Goal: Task Accomplishment & Management: Use online tool/utility

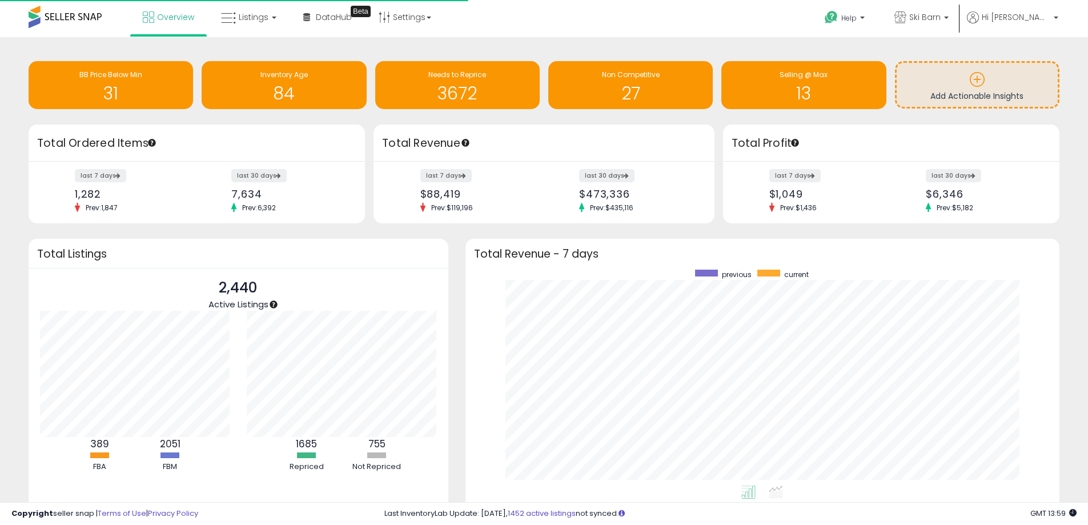
scroll to position [216, 572]
click at [250, 19] on span "Listings" at bounding box center [254, 16] width 30 height 11
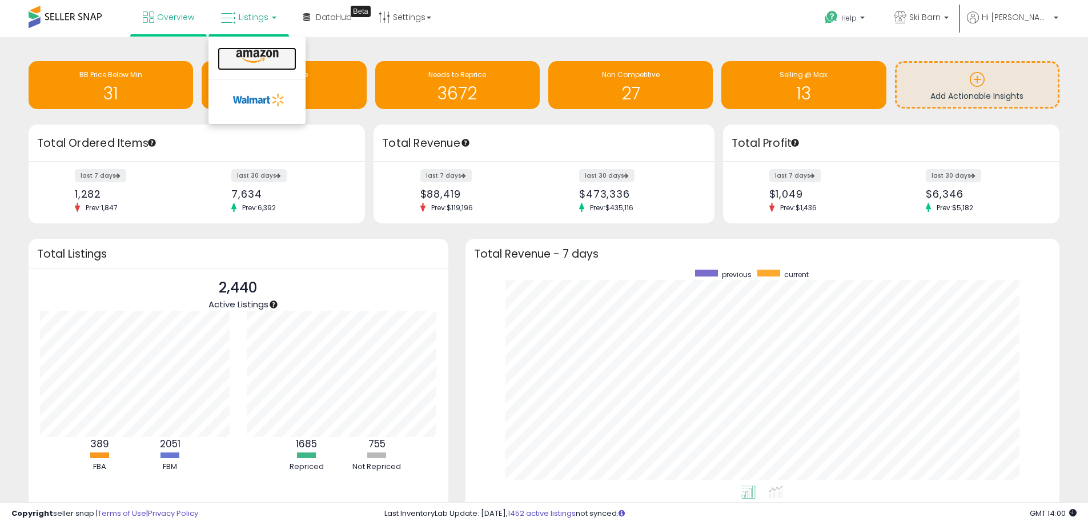
click at [265, 47] on link at bounding box center [257, 58] width 79 height 23
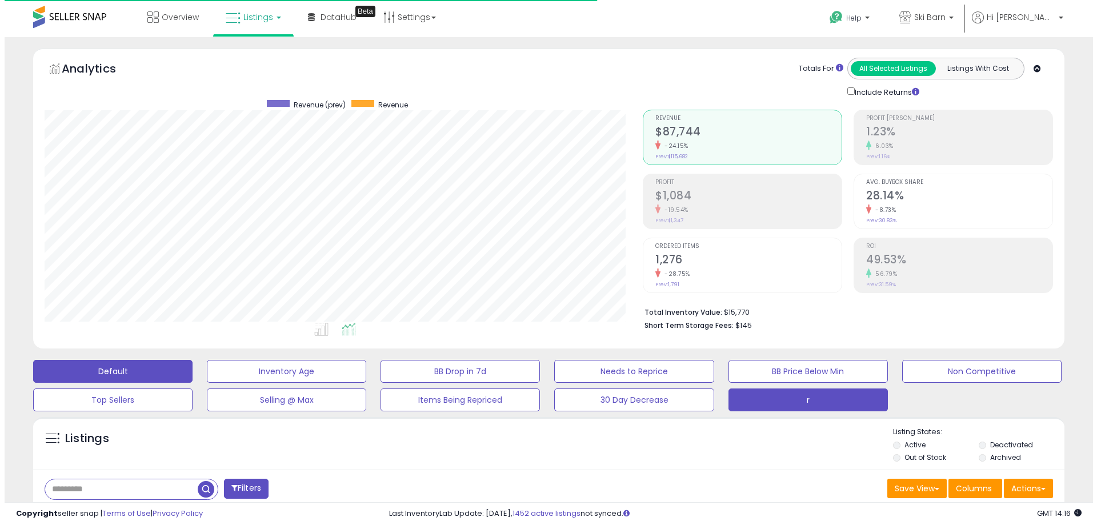
scroll to position [234, 598]
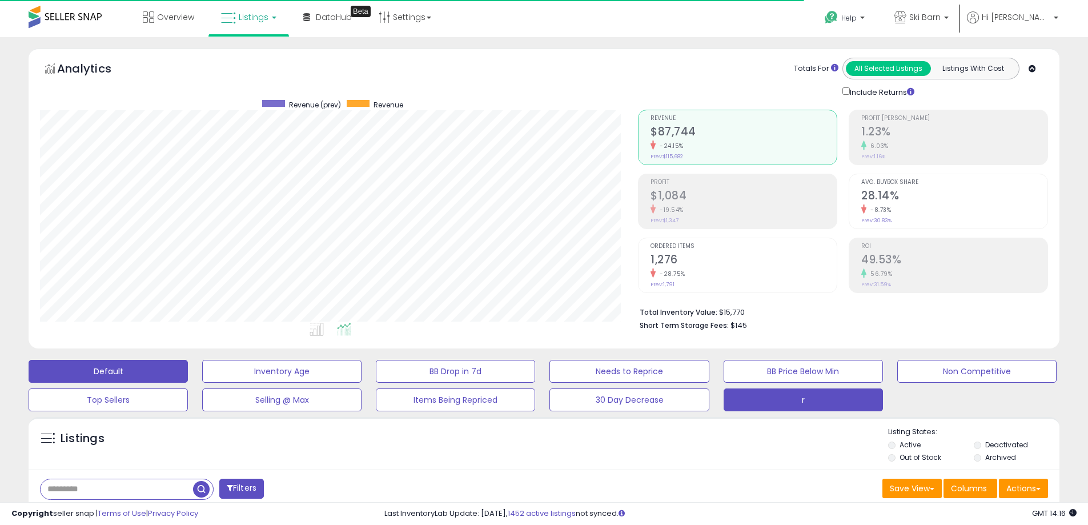
click at [780, 395] on button "r" at bounding box center [803, 399] width 159 height 23
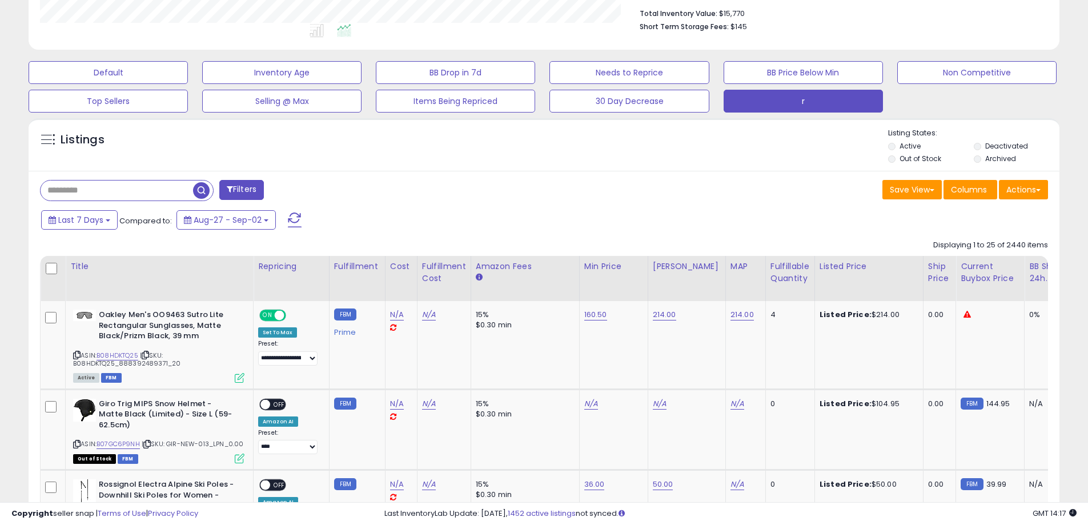
scroll to position [381, 0]
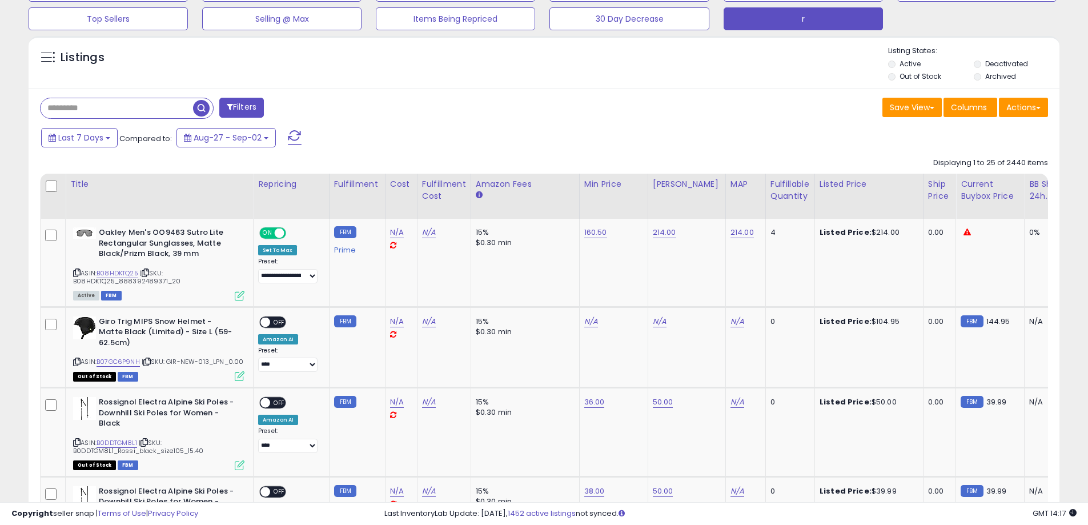
click at [149, 113] on input "text" at bounding box center [117, 108] width 153 height 20
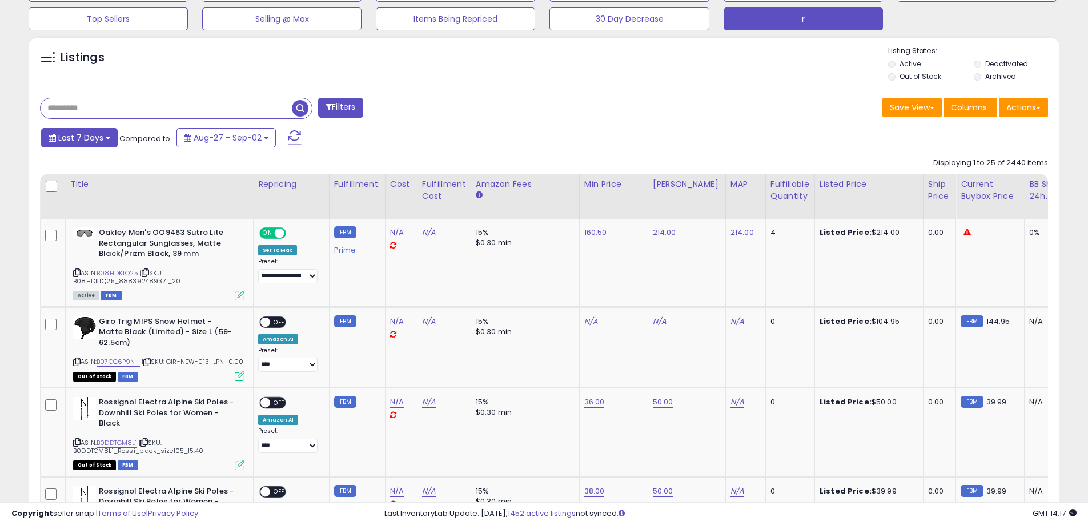
type input "******"
click at [302, 107] on span "button" at bounding box center [300, 108] width 17 height 17
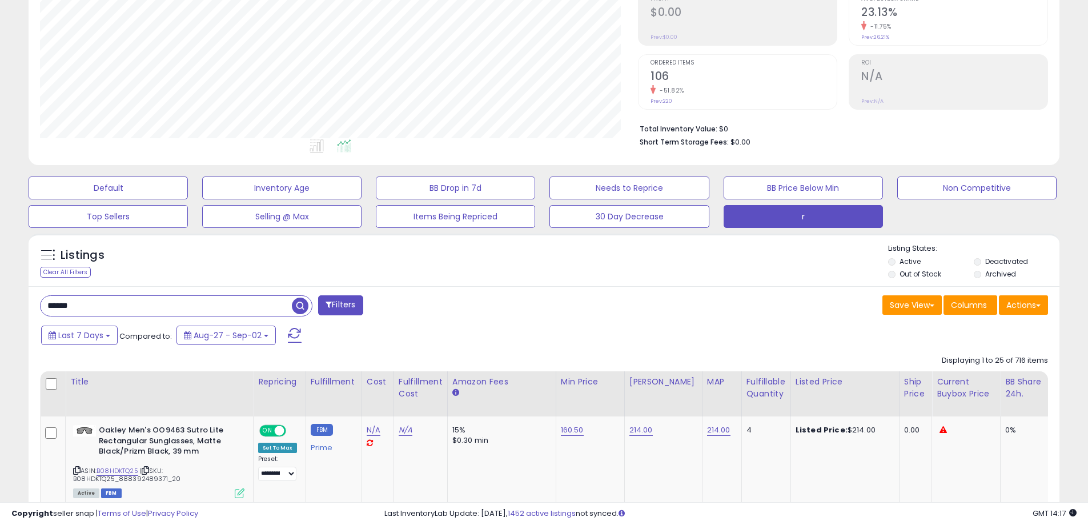
scroll to position [234, 598]
click at [536, 305] on div "****** Filters" at bounding box center [287, 306] width 513 height 23
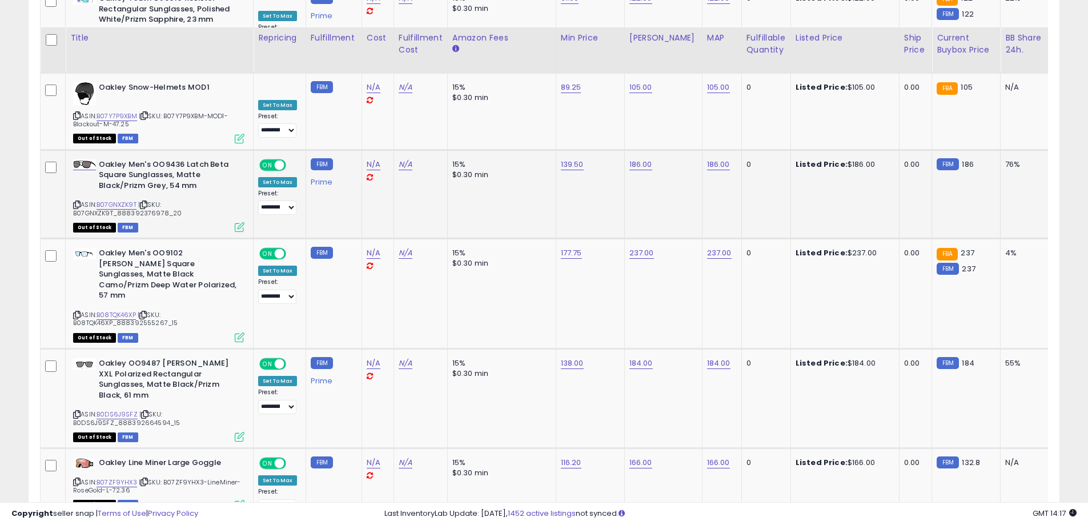
scroll to position [2423, 0]
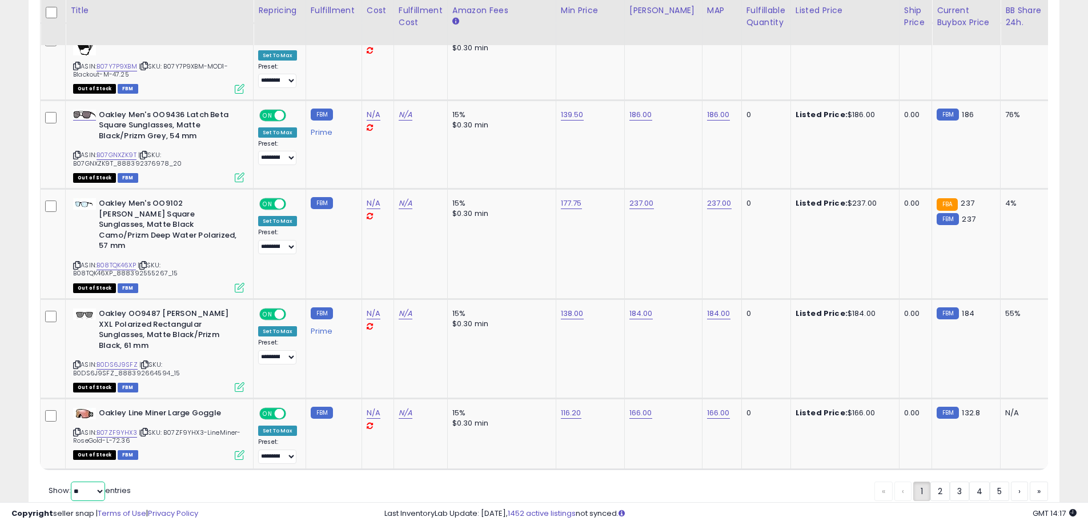
click at [95, 482] on select "** **" at bounding box center [88, 491] width 34 height 19
select select "**"
click at [72, 482] on select "** **" at bounding box center [88, 491] width 34 height 19
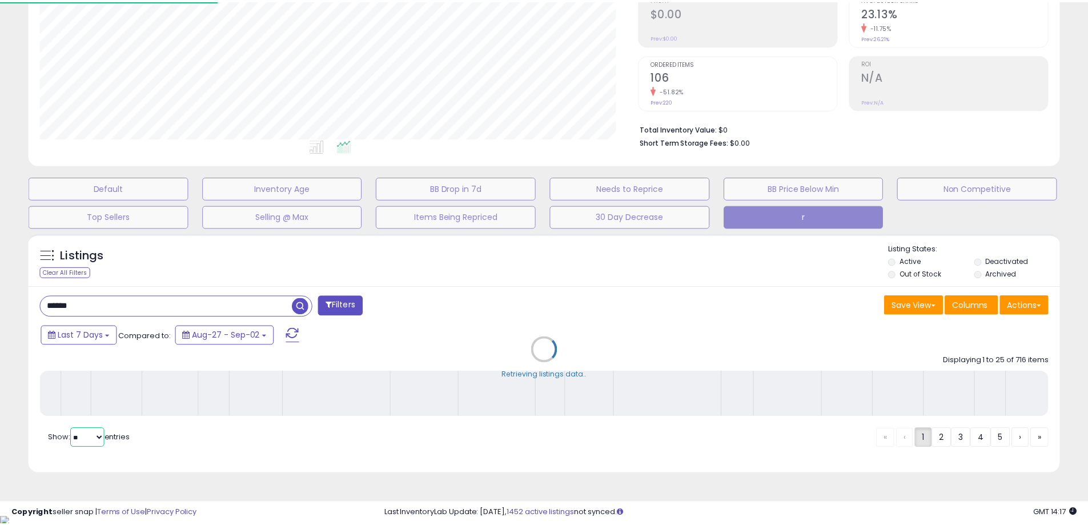
scroll to position [234, 603]
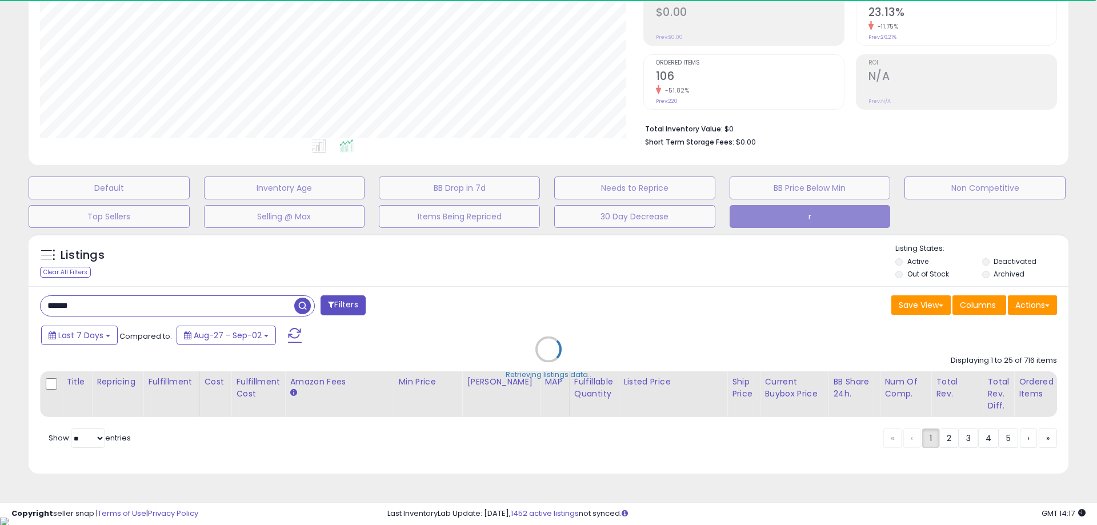
click at [0, 269] on div "**********" at bounding box center [548, 185] width 1097 height 663
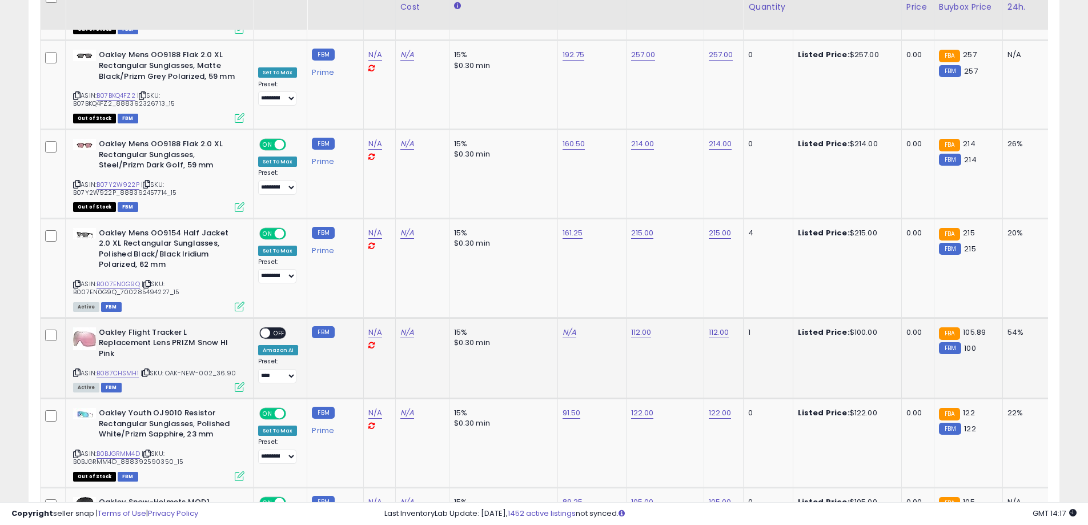
scroll to position [3516, 0]
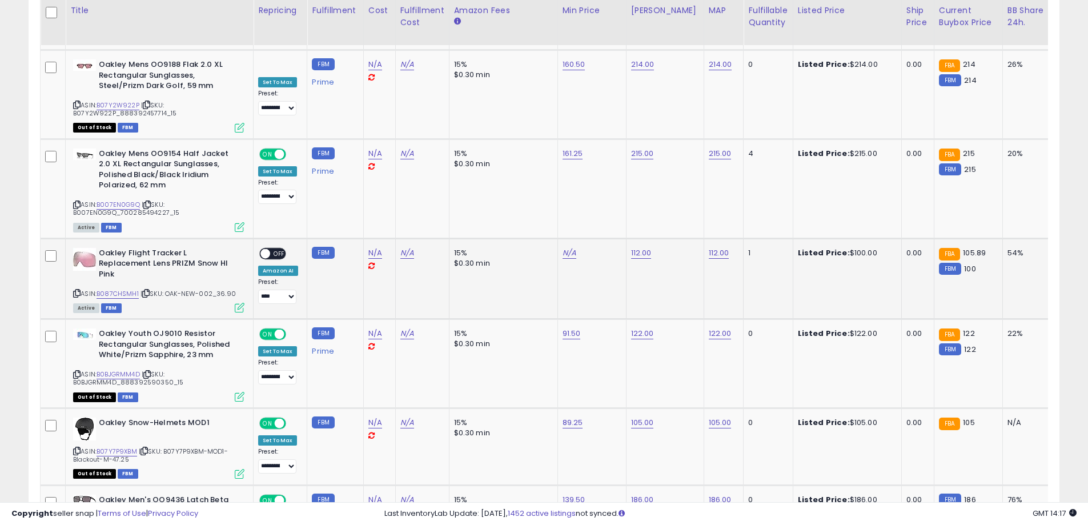
drag, startPoint x: 228, startPoint y: 225, endPoint x: 139, endPoint y: 225, distance: 89.1
click at [139, 248] on div "ASIN: B087CHSMH1 | SKU: OAK-NEW-002_36.90 Active FBM" at bounding box center [158, 279] width 171 height 63
click at [384, 238] on td "N/A" at bounding box center [379, 278] width 32 height 81
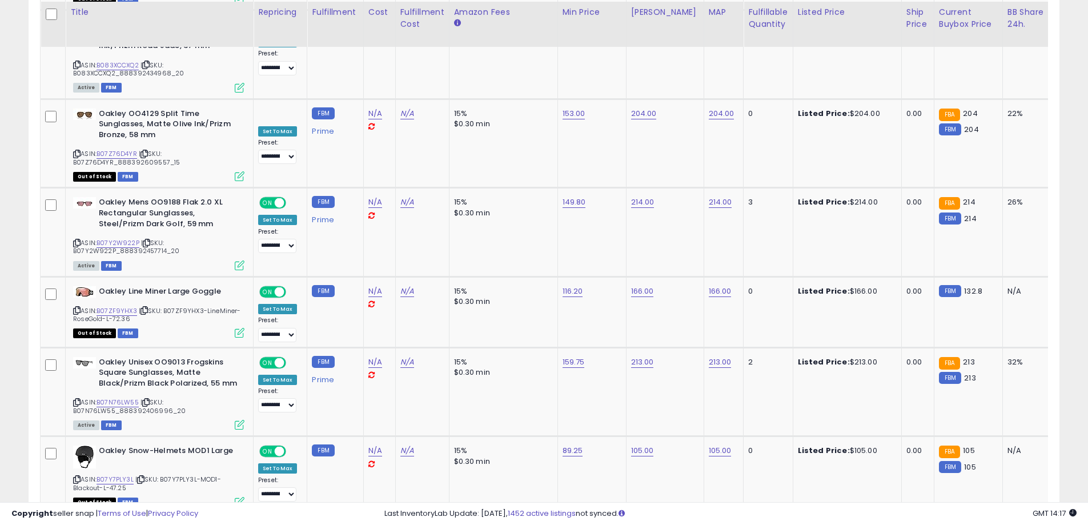
scroll to position [4689, 0]
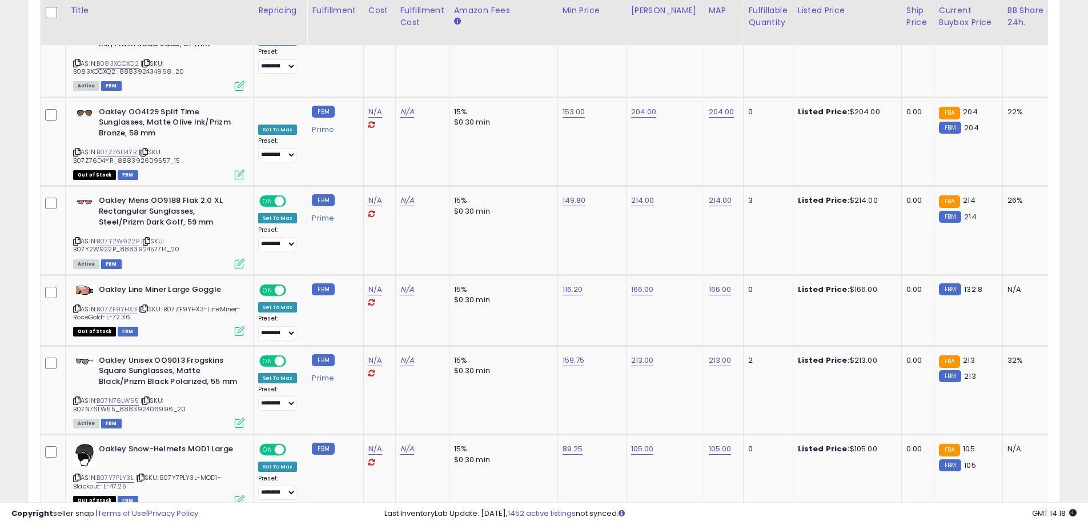
click at [944, 524] on link "2" at bounding box center [940, 533] width 19 height 19
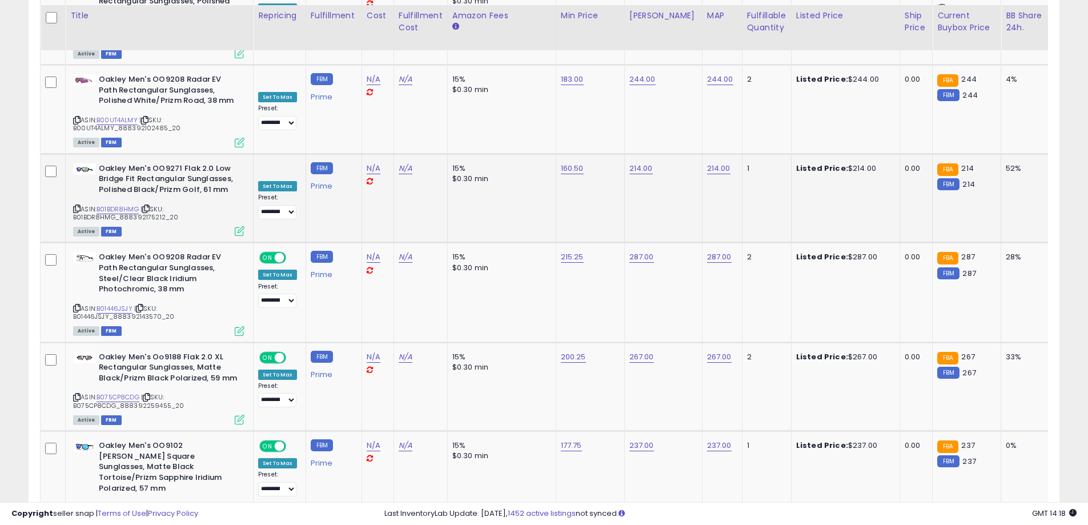
scroll to position [4734, 0]
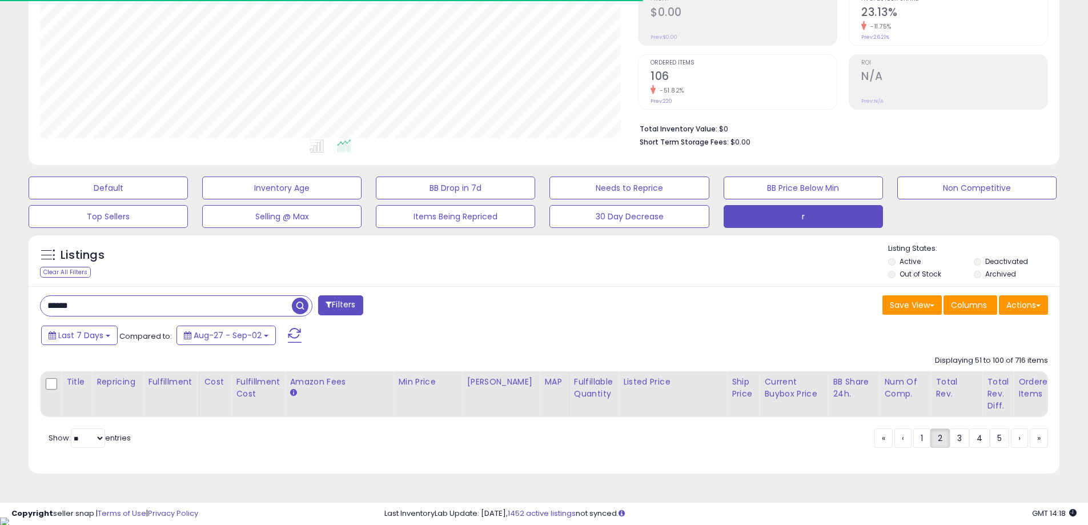
click at [558, 322] on div "****** Filters Save View Save As New View Update Current View" at bounding box center [544, 380] width 1031 height 188
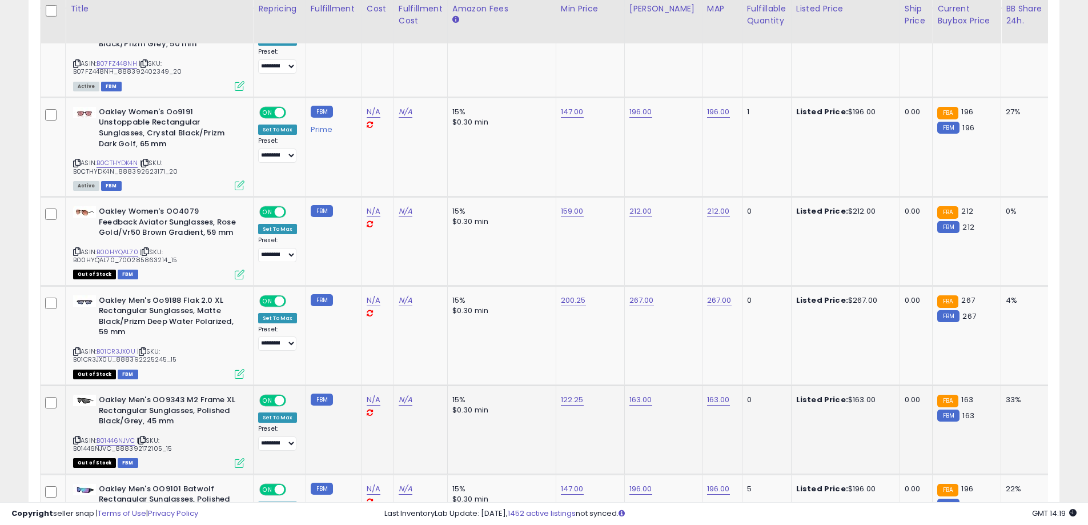
scroll to position [4756, 0]
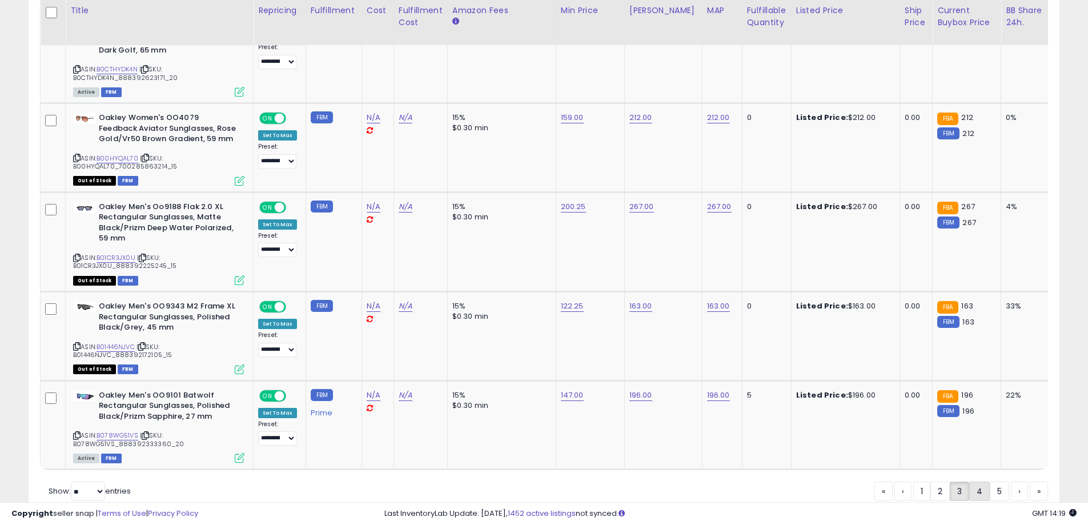
click at [978, 482] on link "4" at bounding box center [980, 491] width 21 height 19
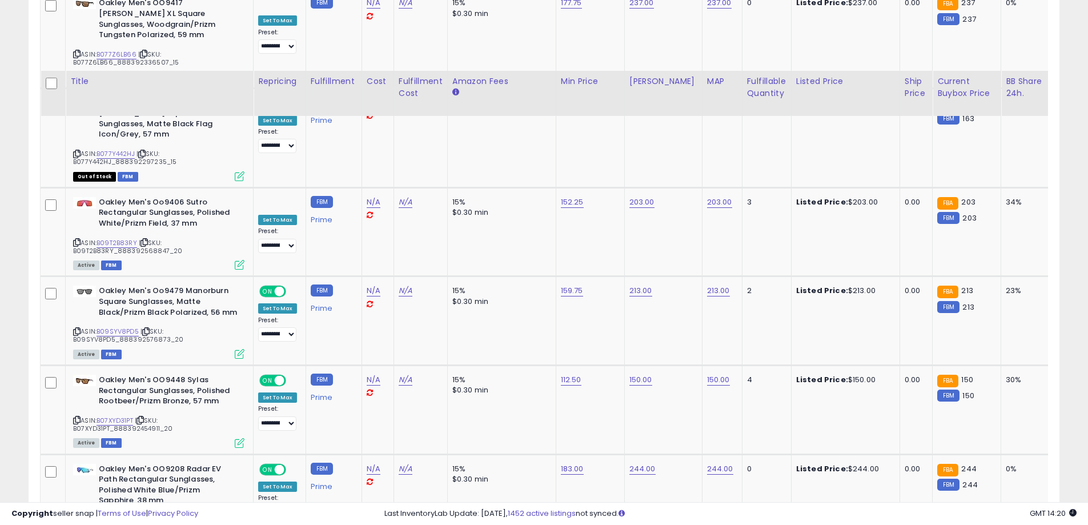
scroll to position [4820, 0]
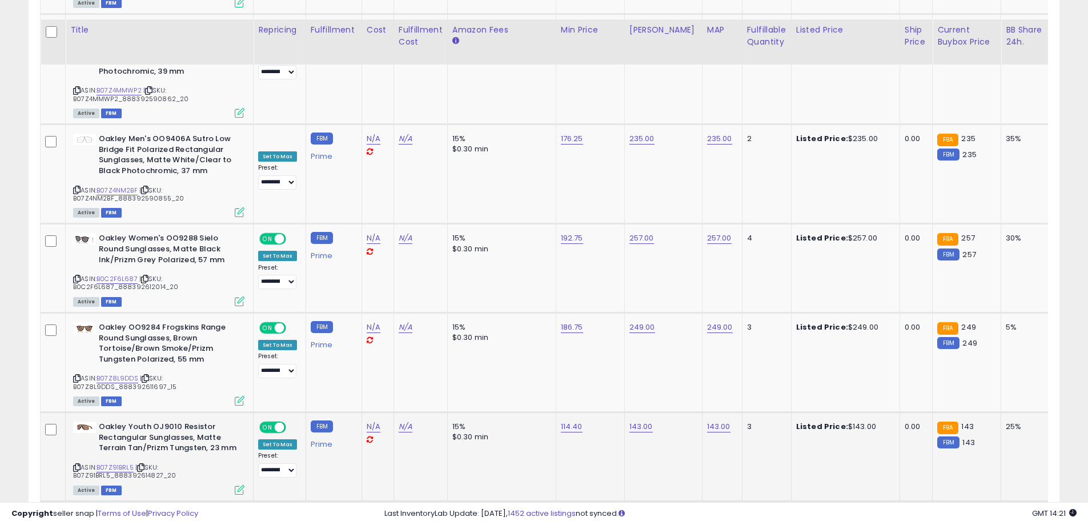
scroll to position [4841, 0]
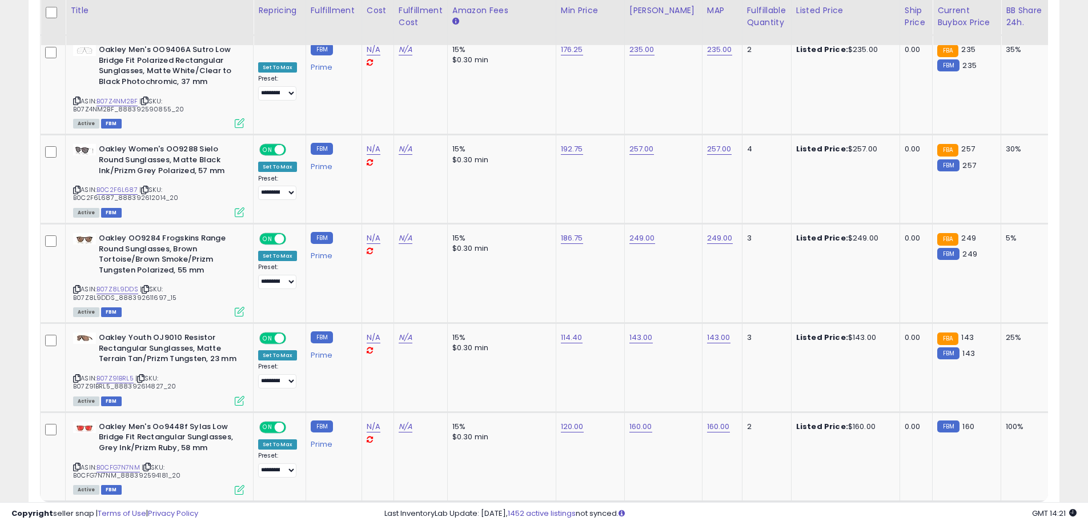
click at [983, 514] on link "6" at bounding box center [980, 523] width 20 height 19
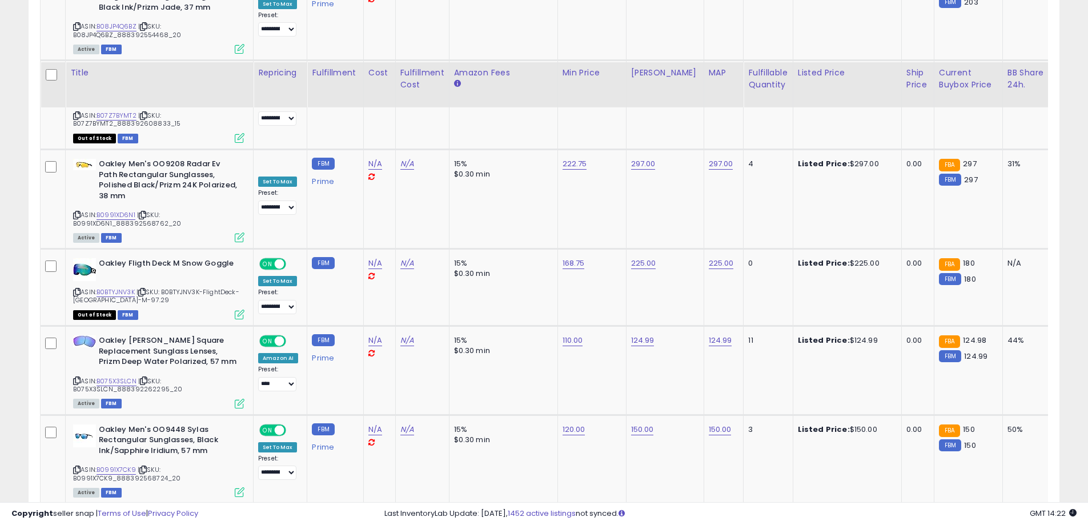
scroll to position [4776, 0]
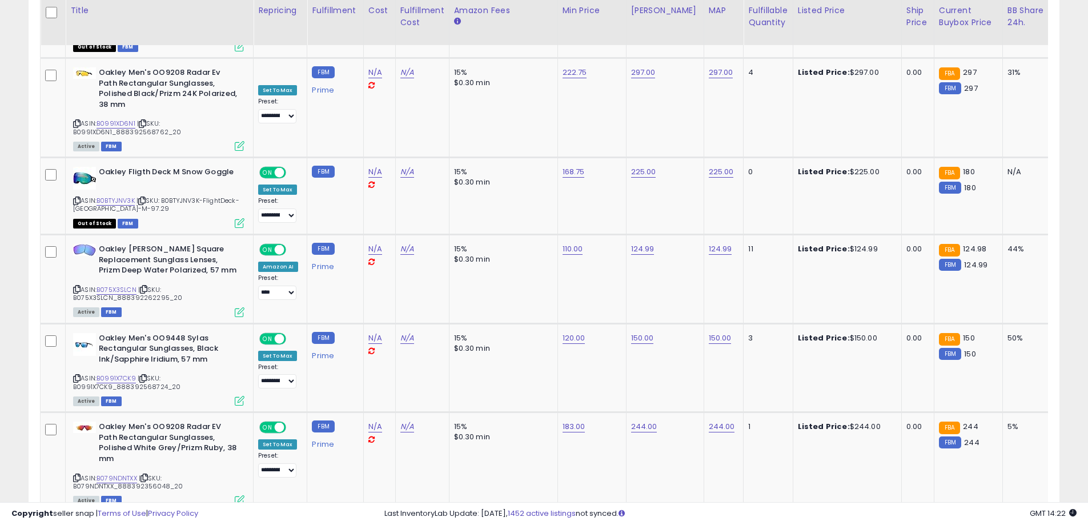
click at [976, 524] on link "7" at bounding box center [980, 533] width 20 height 19
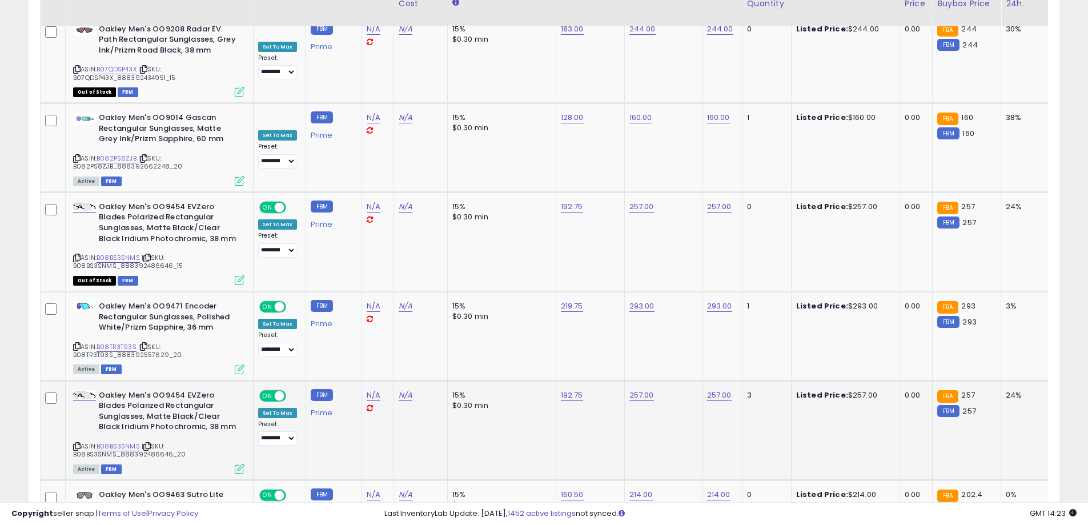
scroll to position [4788, 0]
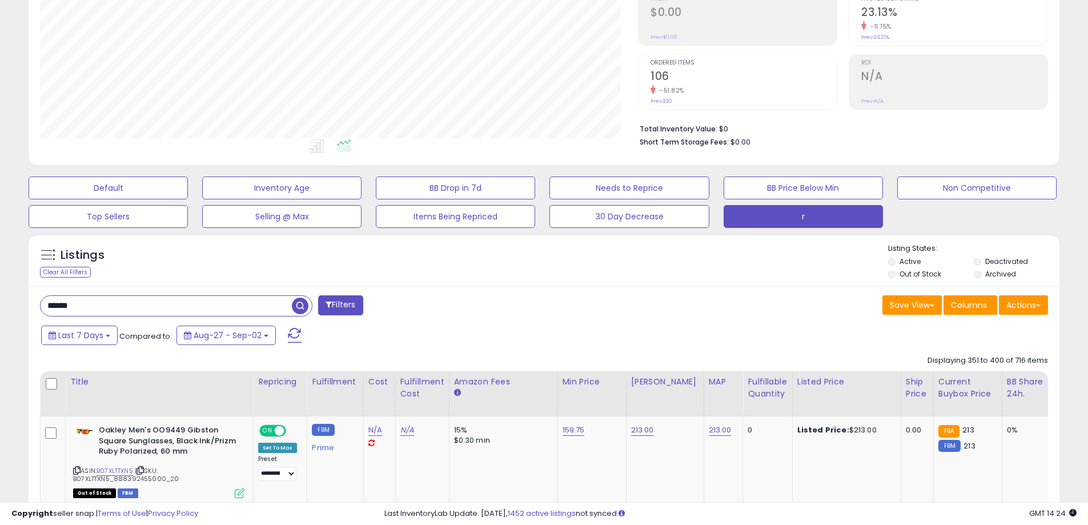
click at [444, 275] on div "Listings Clear All Filters Listing States:" at bounding box center [544, 262] width 1031 height 39
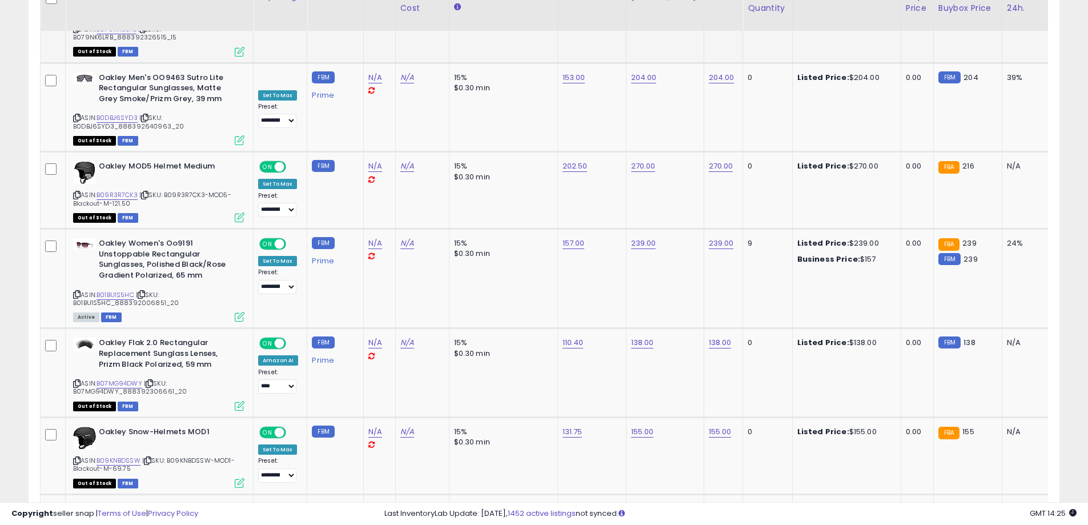
scroll to position [4625, 0]
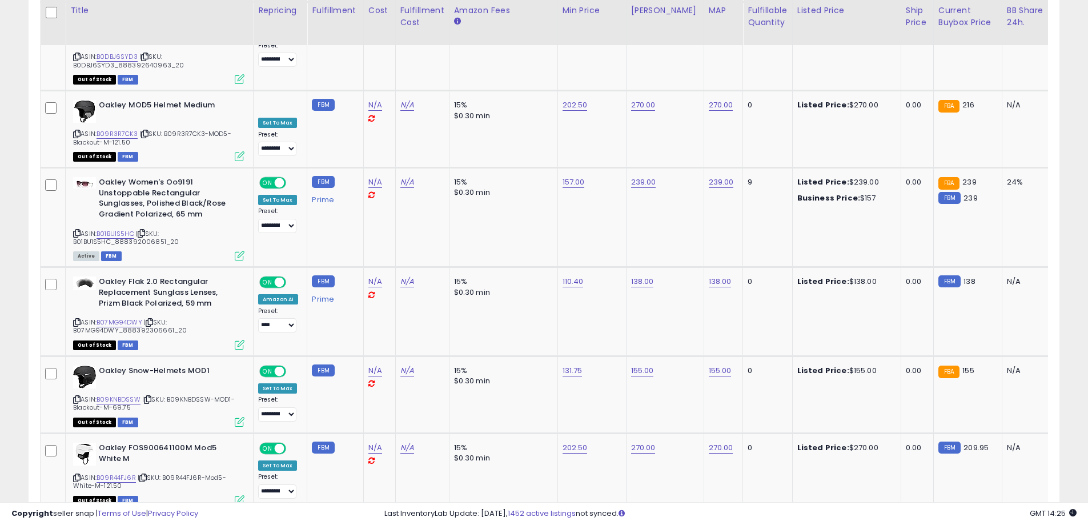
click at [980, 524] on link "9" at bounding box center [977, 533] width 20 height 19
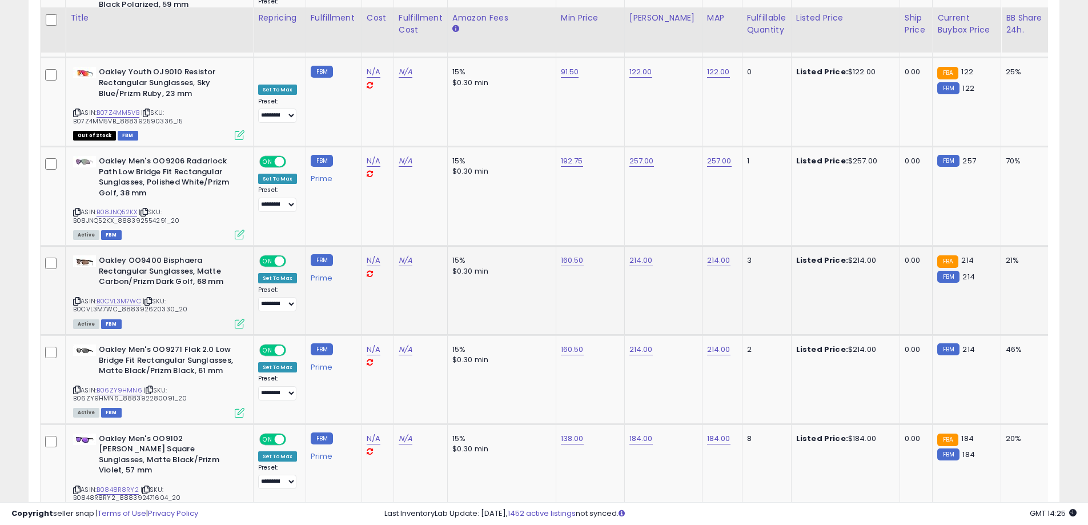
scroll to position [4769, 0]
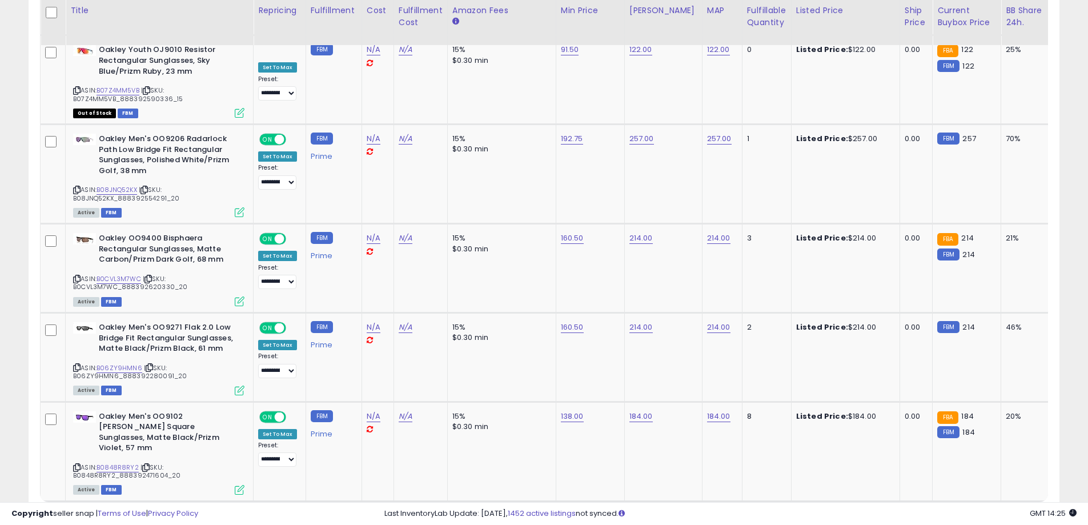
click at [971, 514] on link "10" at bounding box center [979, 523] width 22 height 19
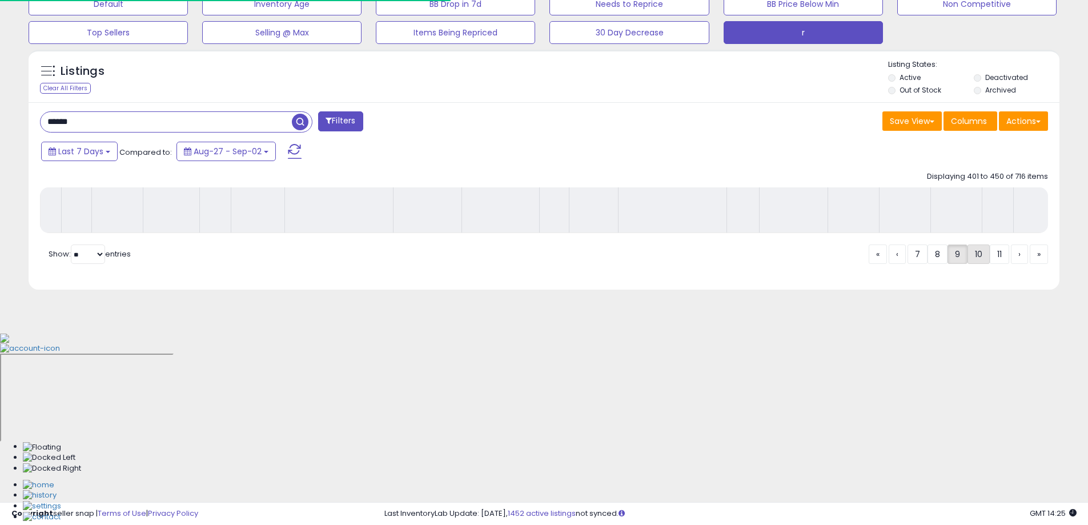
scroll to position [183, 0]
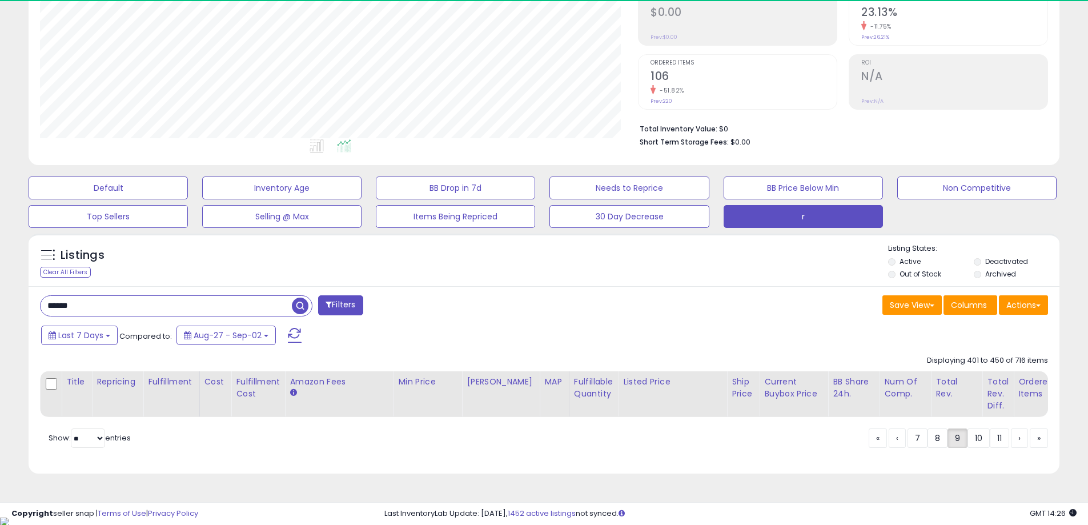
click at [567, 307] on div "Save View Save As New View Update Current View Columns Actions Import Import Wa…" at bounding box center [800, 306] width 513 height 22
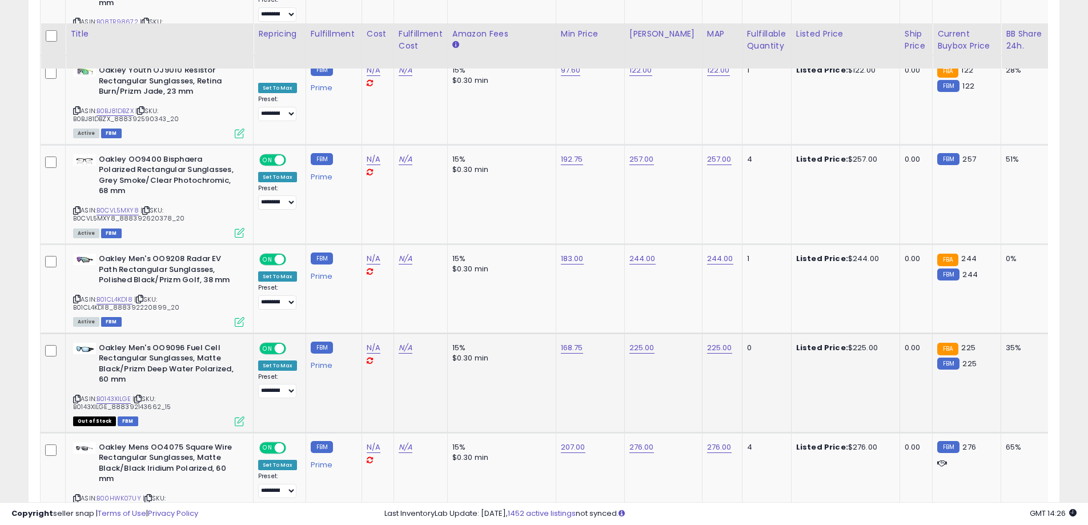
scroll to position [4830, 0]
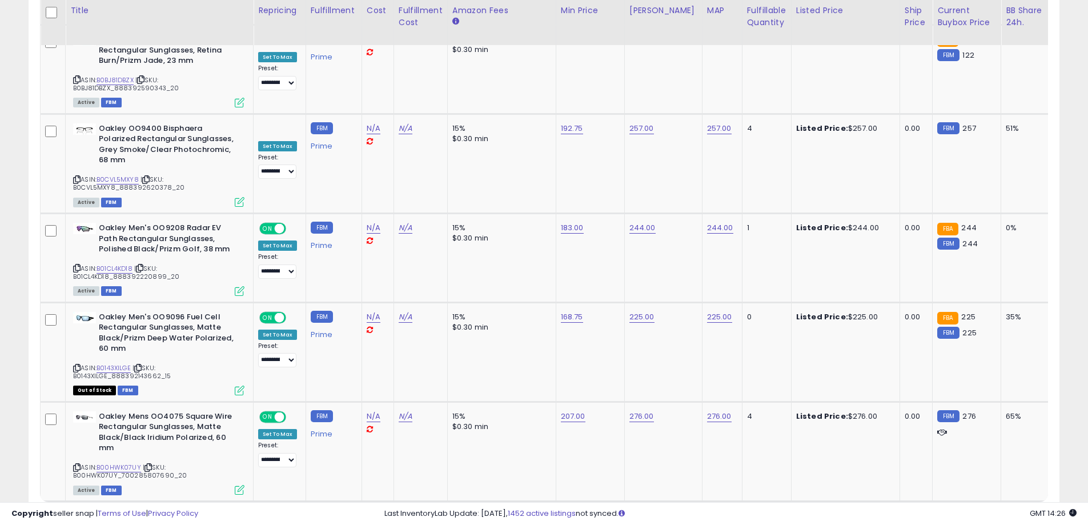
click at [978, 514] on link "11" at bounding box center [977, 523] width 19 height 19
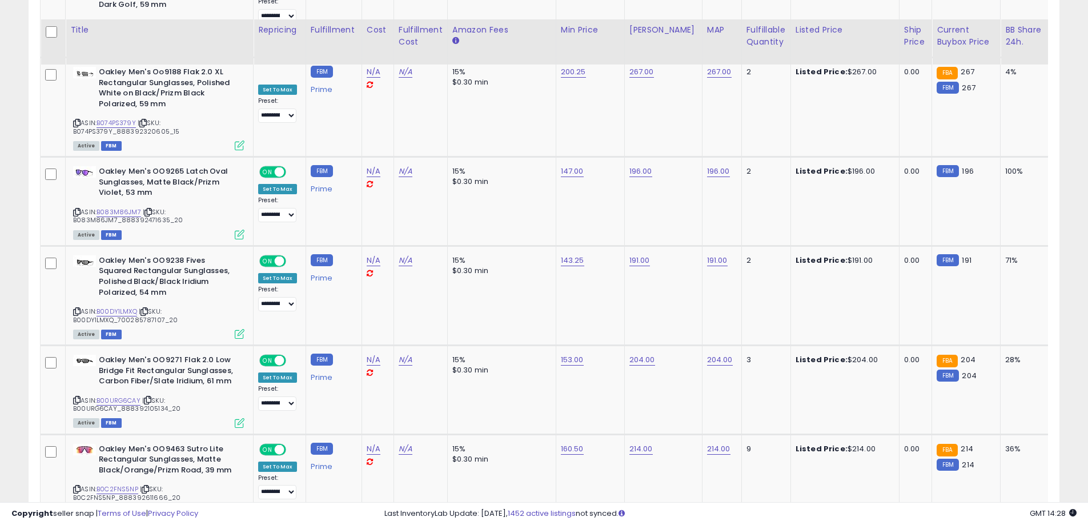
scroll to position [4780, 0]
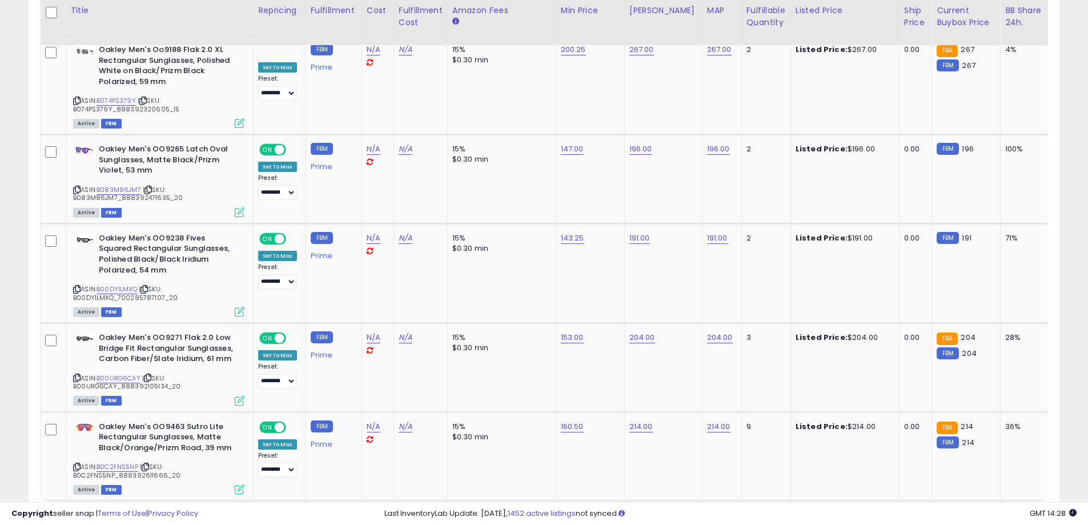
click at [977, 513] on link "12" at bounding box center [977, 522] width 22 height 19
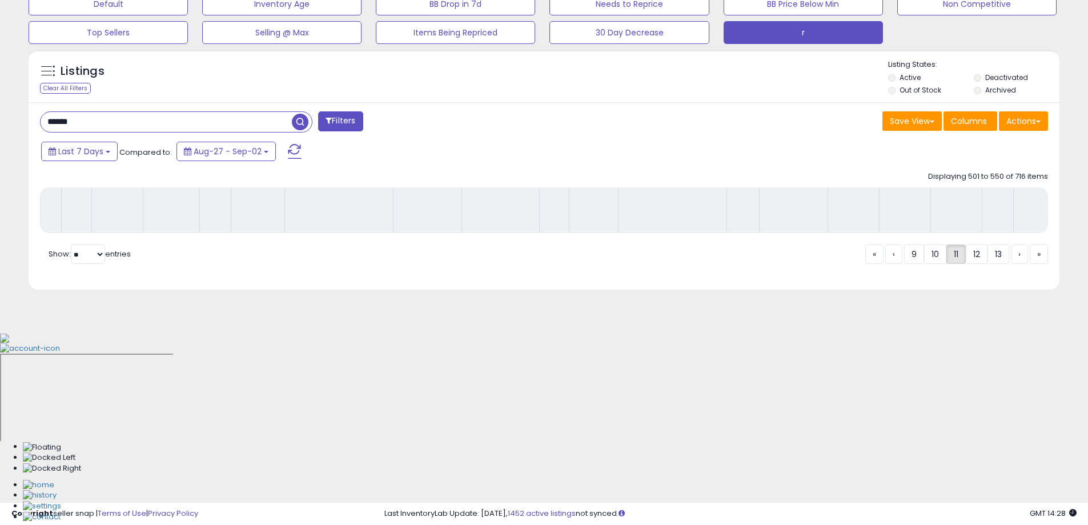
scroll to position [183, 0]
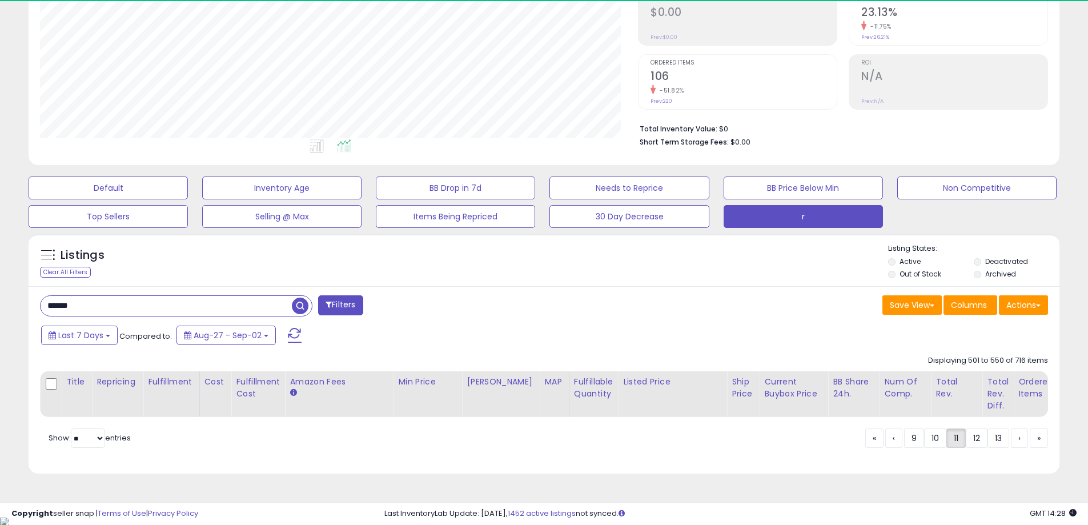
click at [687, 308] on div "Save View Save As New View Update Current View Columns Actions Import Import Wa…" at bounding box center [800, 306] width 513 height 22
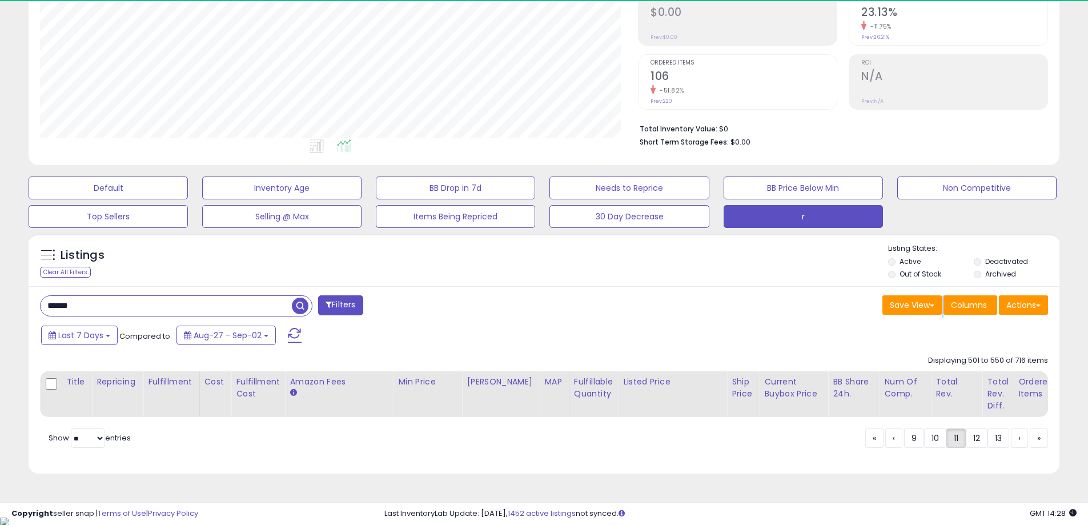
click at [687, 308] on div "Save View Save As New View Update Current View Columns Actions Import Import Wa…" at bounding box center [800, 306] width 513 height 22
click at [751, 299] on div "Save View Save As New View Update Current View Columns Actions Import Import Wa…" at bounding box center [800, 306] width 513 height 22
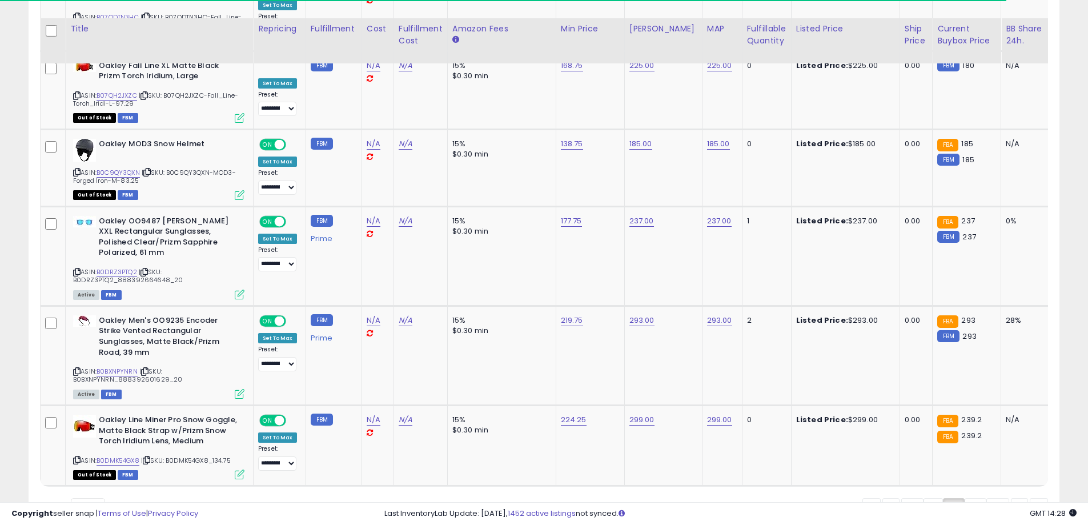
scroll to position [4401, 0]
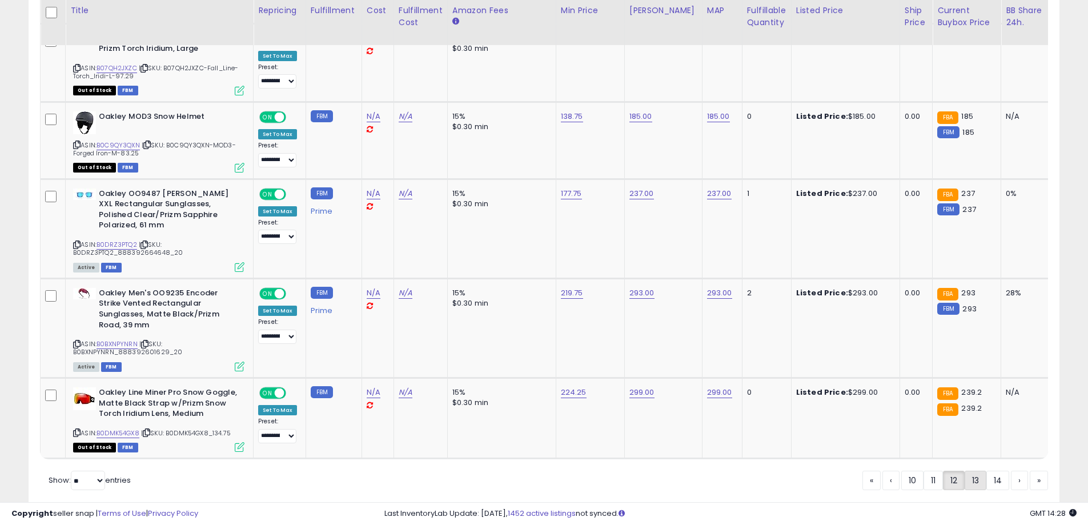
click at [972, 471] on link "13" at bounding box center [976, 480] width 22 height 19
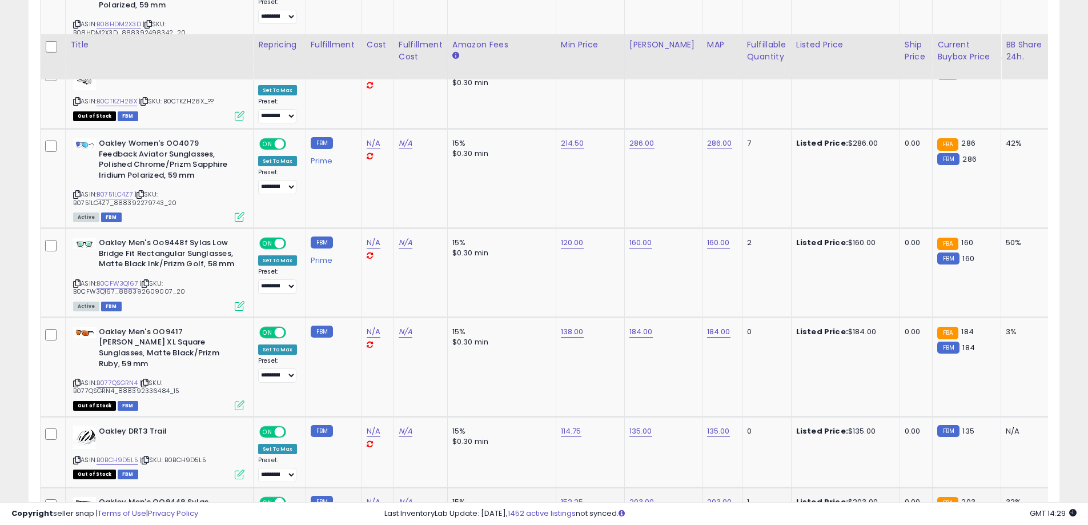
scroll to position [4744, 0]
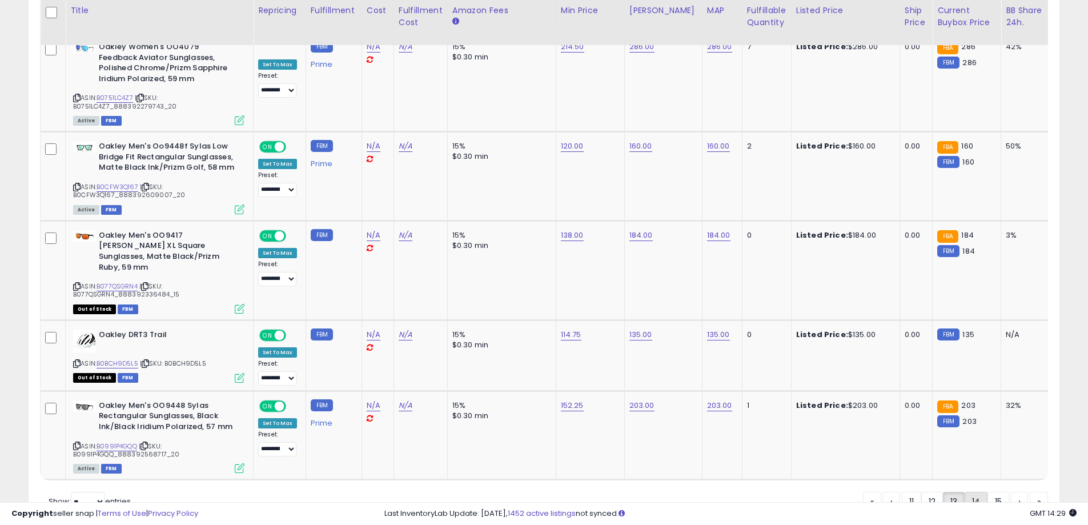
click at [978, 492] on link "14" at bounding box center [976, 501] width 23 height 19
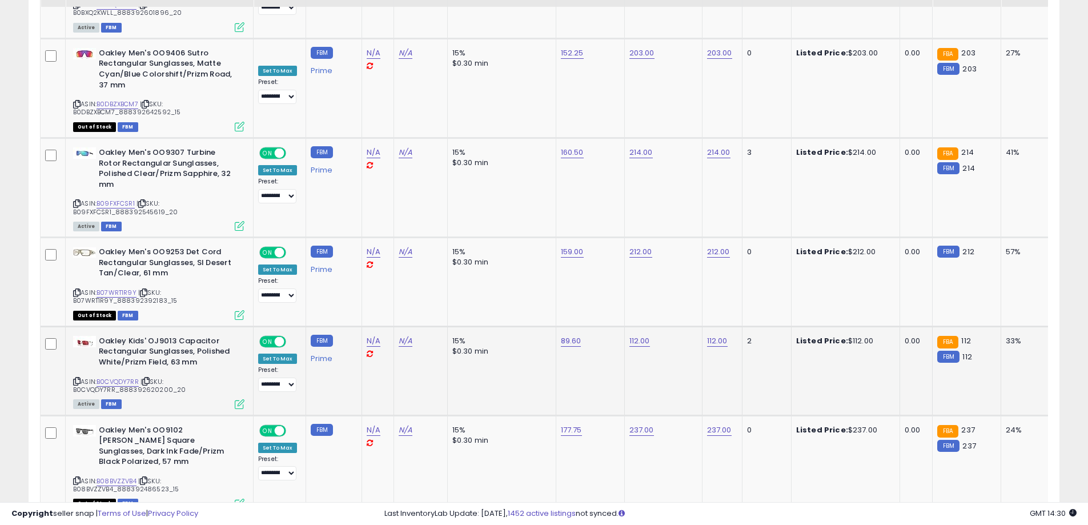
scroll to position [4724, 0]
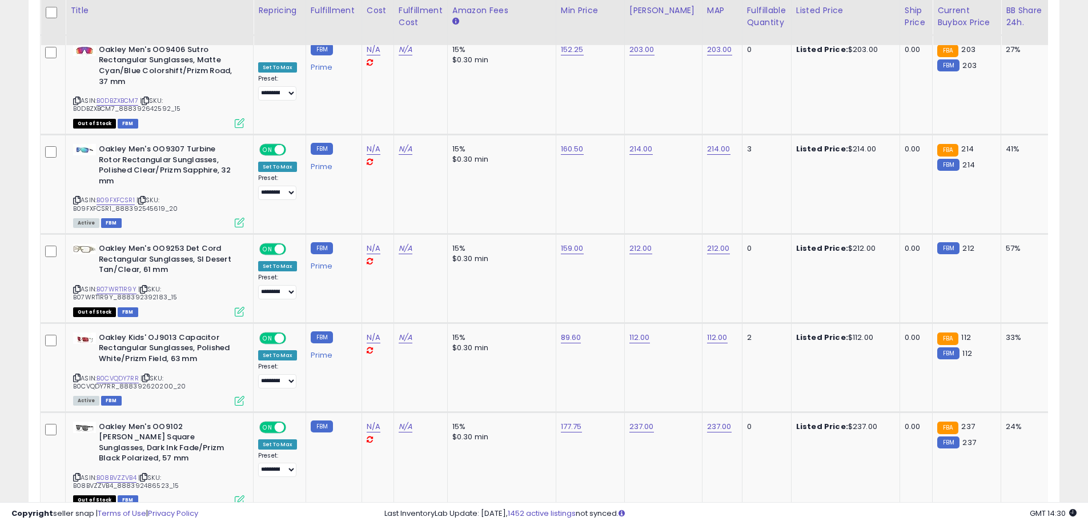
click at [999, 524] on link "15" at bounding box center [999, 533] width 22 height 19
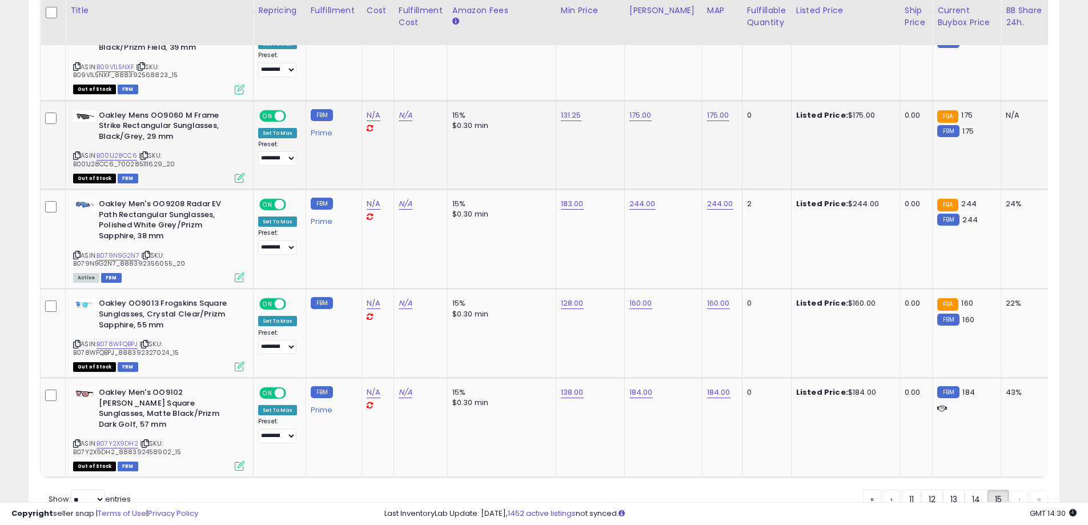
scroll to position [1648, 0]
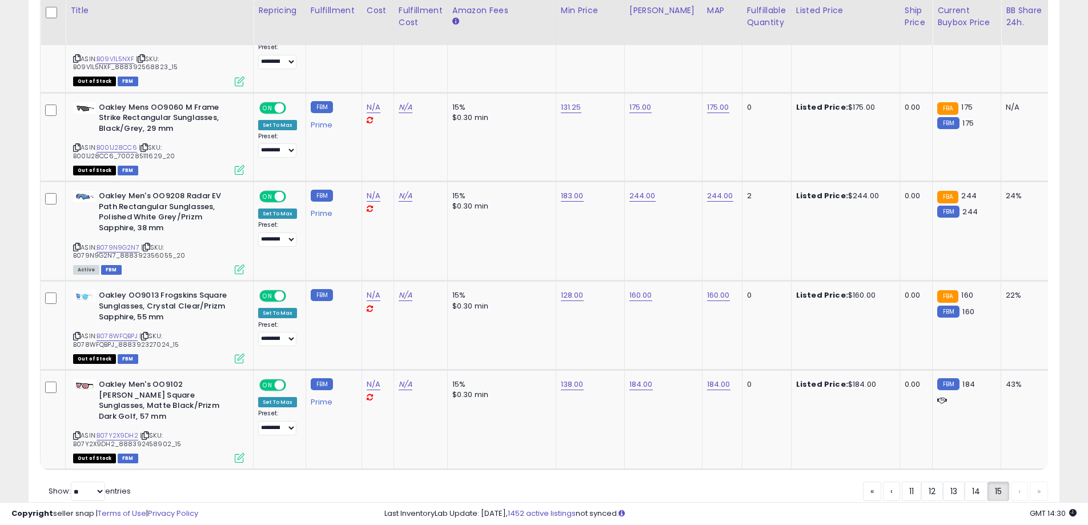
click at [1016, 482] on div "« ‹ 11 12 13 14 15 › »" at bounding box center [955, 493] width 185 height 22
click at [1036, 482] on div "« ‹ 11 12 13 14 15 › »" at bounding box center [955, 493] width 185 height 22
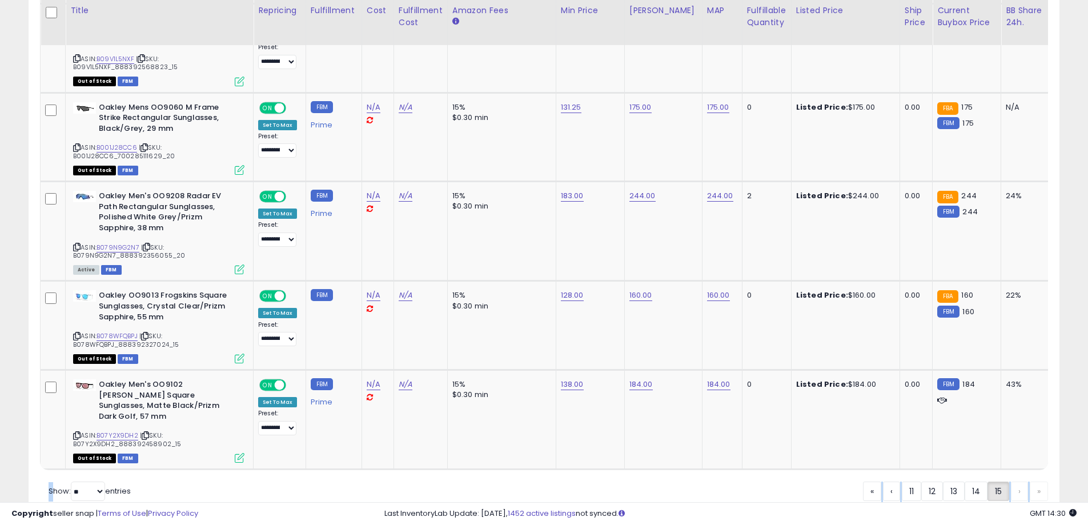
click at [1020, 482] on div "« ‹ 11 12 13 14 15 › »" at bounding box center [955, 493] width 185 height 22
click at [1040, 482] on div "« ‹ 11 12 13 14 15 › »" at bounding box center [955, 493] width 185 height 22
click at [1022, 482] on div "« ‹ 11 12 13 14 15 › »" at bounding box center [955, 493] width 185 height 22
click at [1042, 482] on div "« ‹ 11 12 13 14 15 › »" at bounding box center [955, 493] width 185 height 22
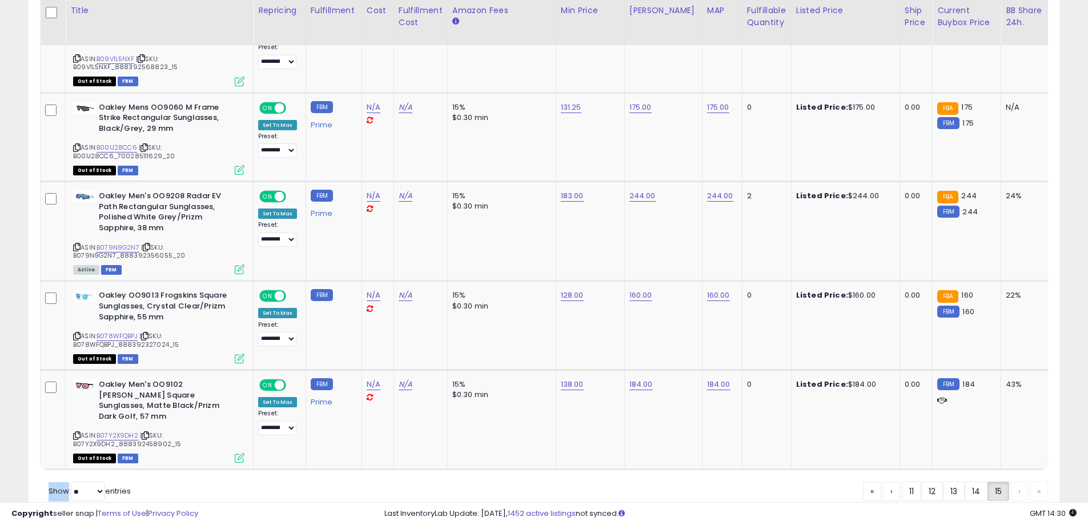
click at [1042, 482] on div "« ‹ 11 12 13 14 15 › »" at bounding box center [955, 493] width 185 height 22
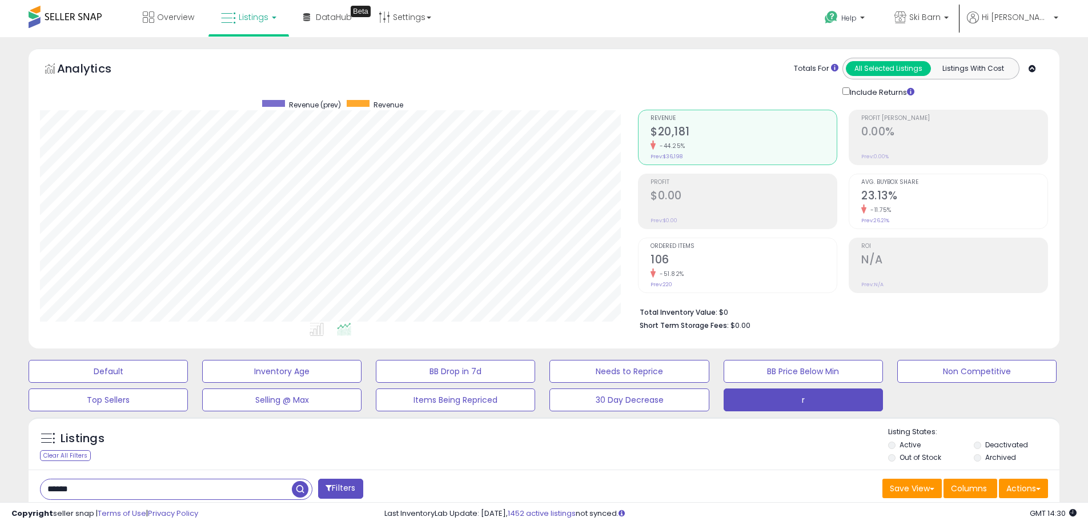
scroll to position [190, 0]
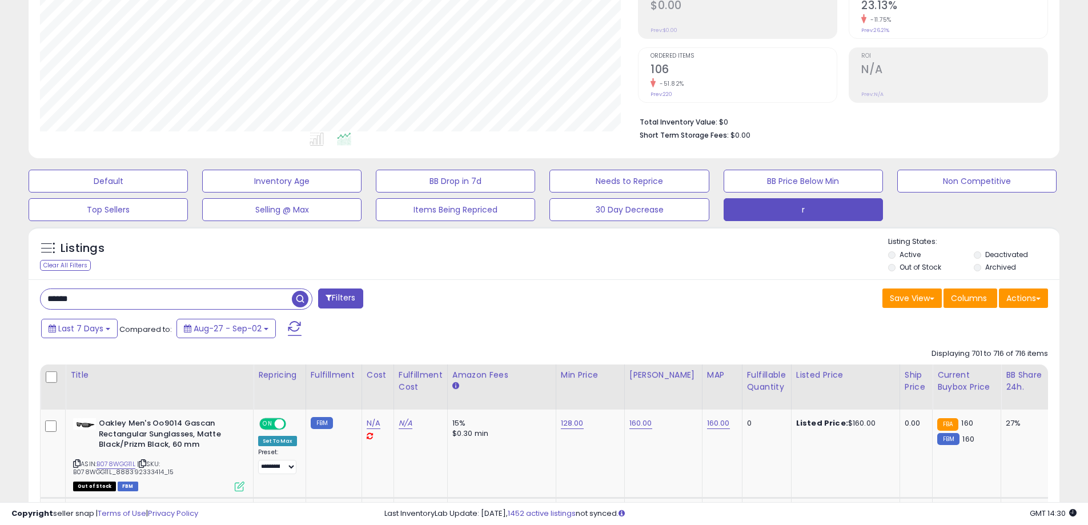
click at [99, 293] on input "******" at bounding box center [166, 299] width 251 height 20
type input "*******"
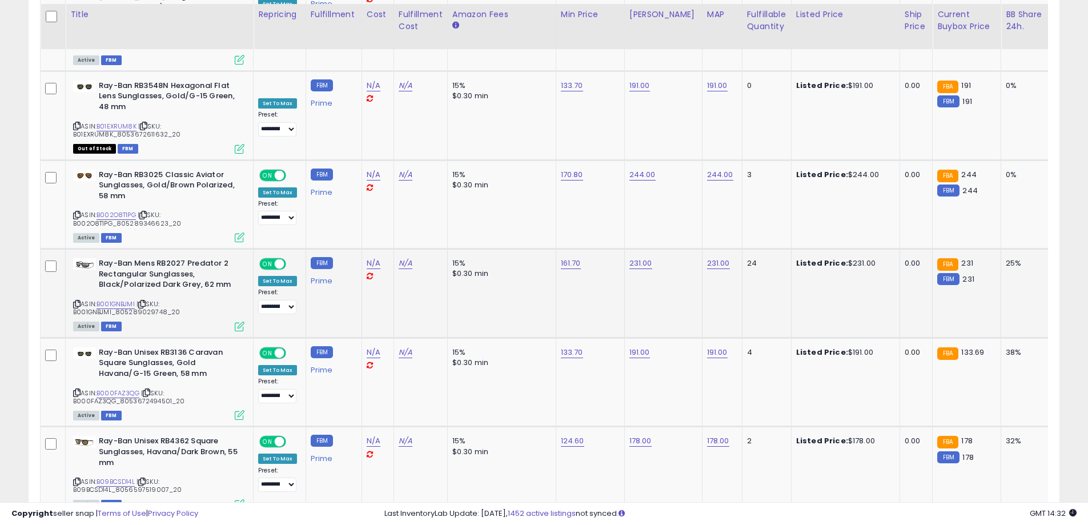
scroll to position [4692, 0]
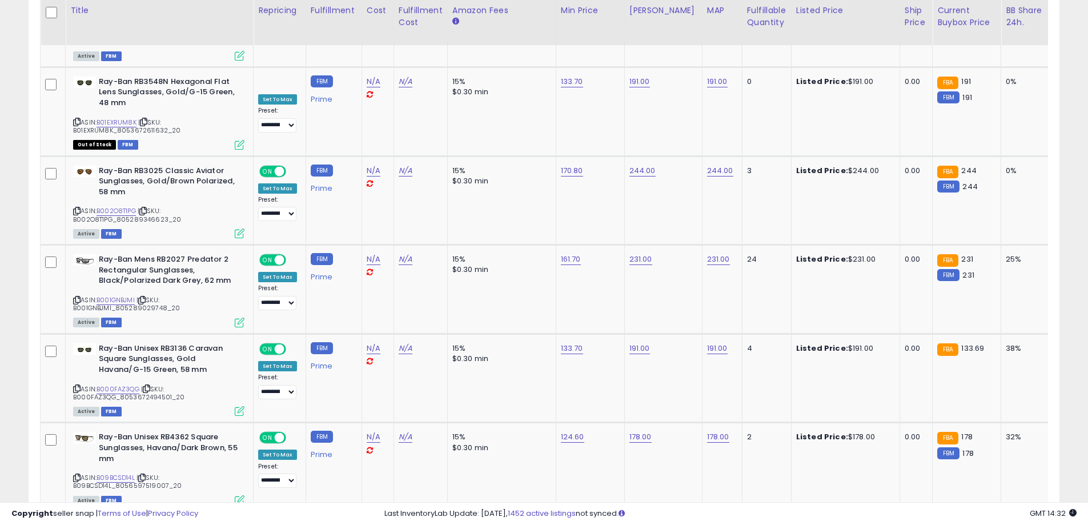
click at [938, 524] on link "2" at bounding box center [940, 533] width 19 height 19
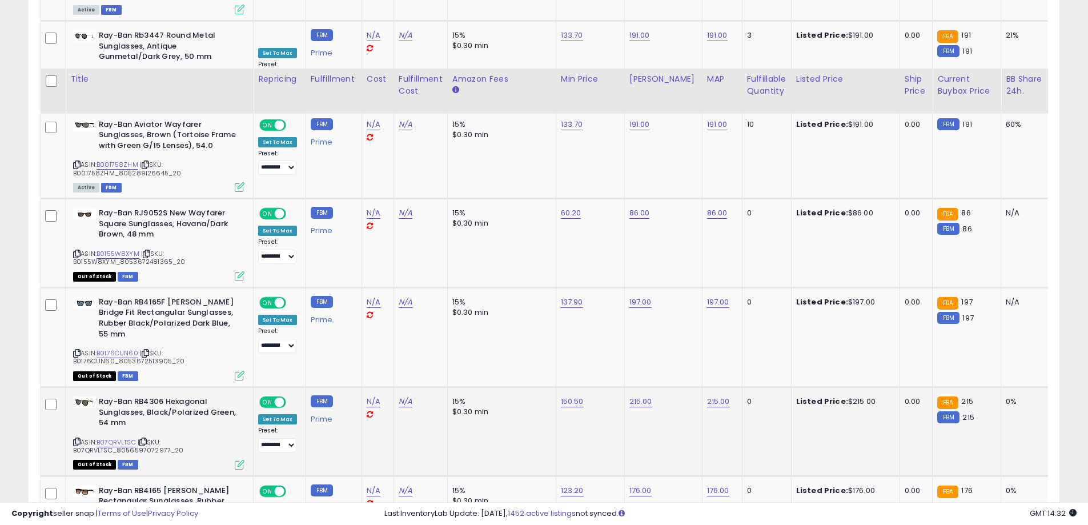
scroll to position [4702, 0]
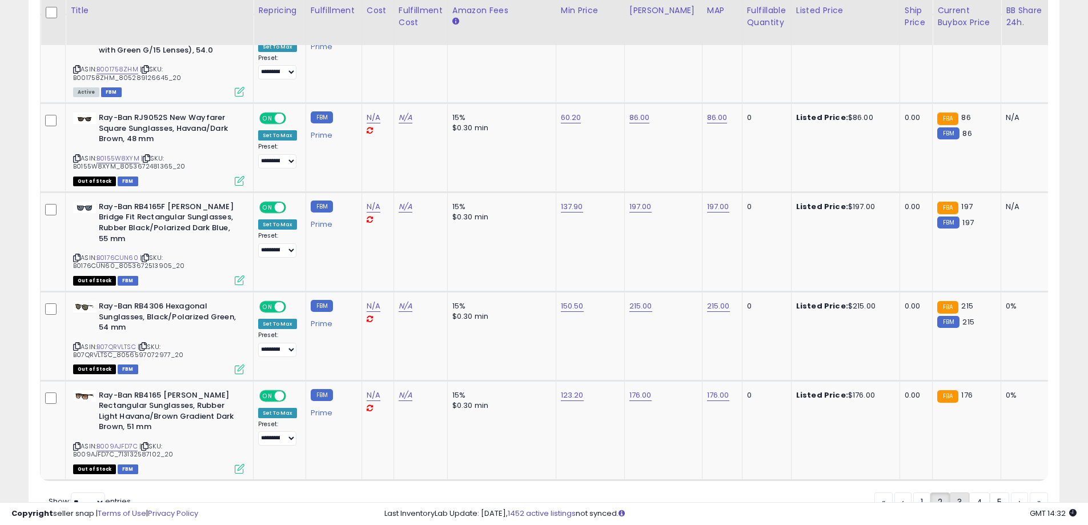
click at [960, 492] on link "3" at bounding box center [959, 501] width 19 height 19
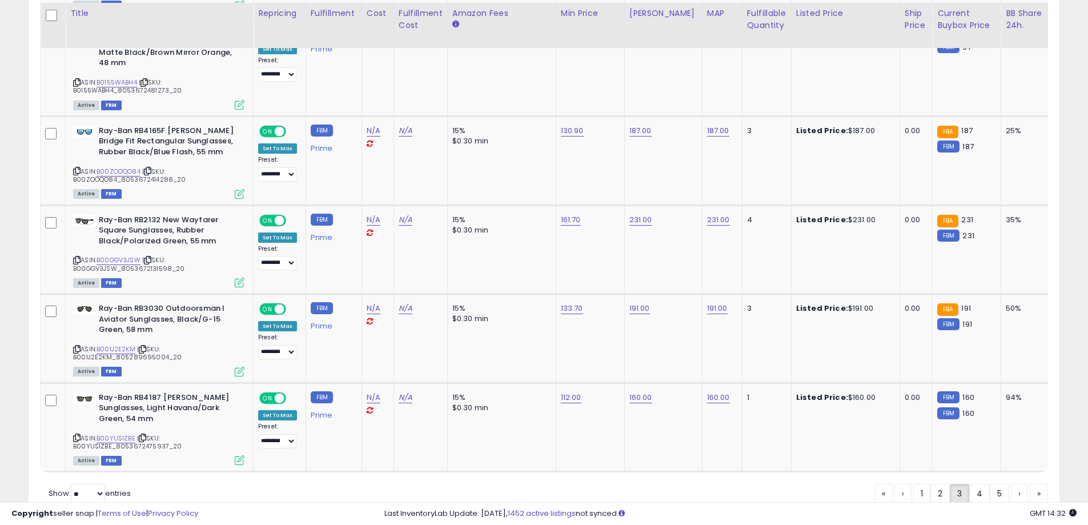
scroll to position [4650, 0]
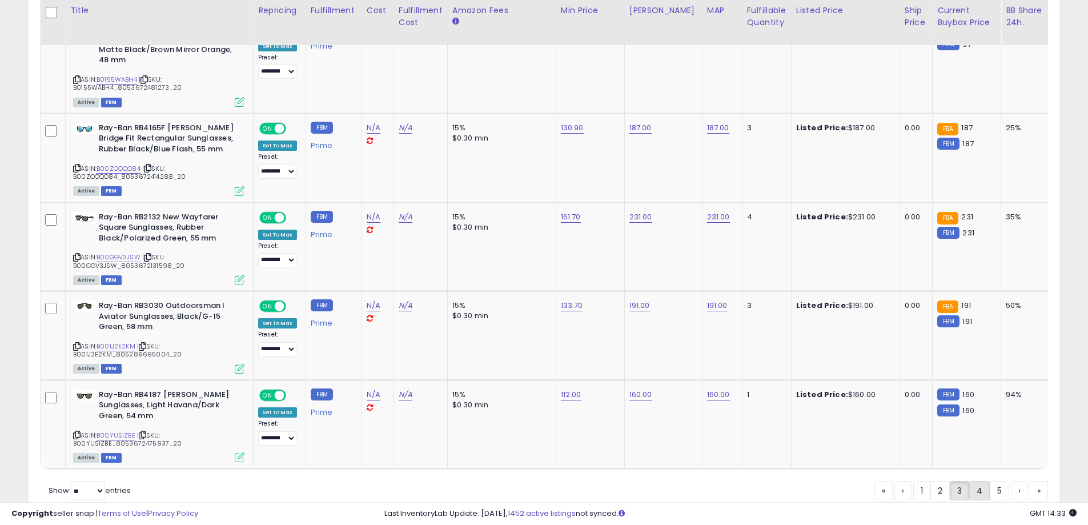
click at [985, 481] on link "4" at bounding box center [980, 490] width 21 height 19
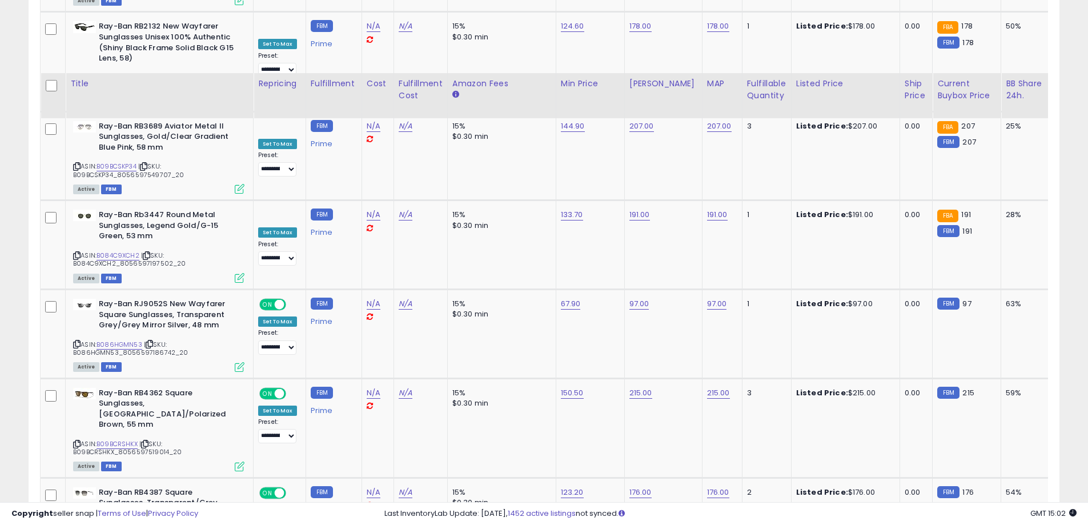
scroll to position [4671, 0]
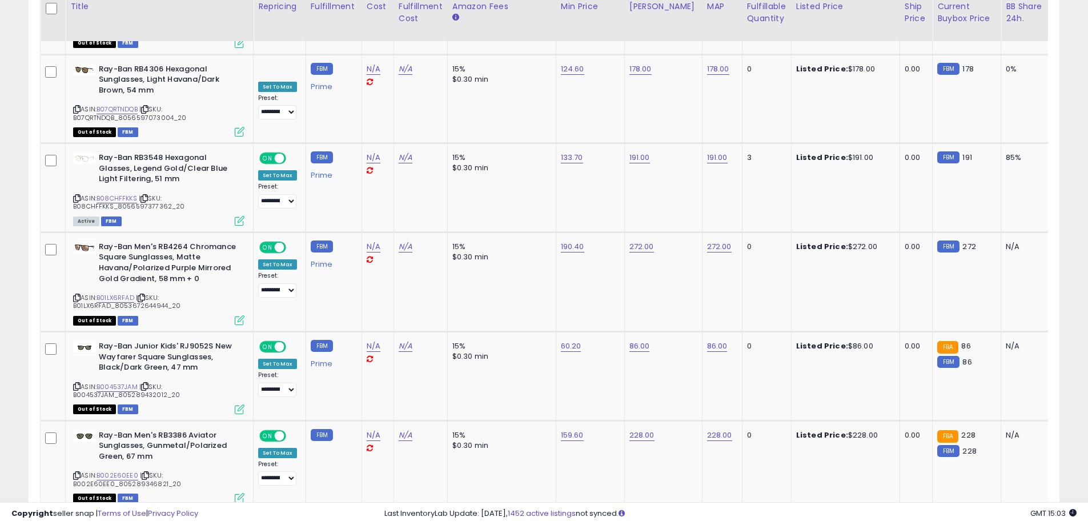
scroll to position [4724, 0]
